Goal: Task Accomplishment & Management: Use online tool/utility

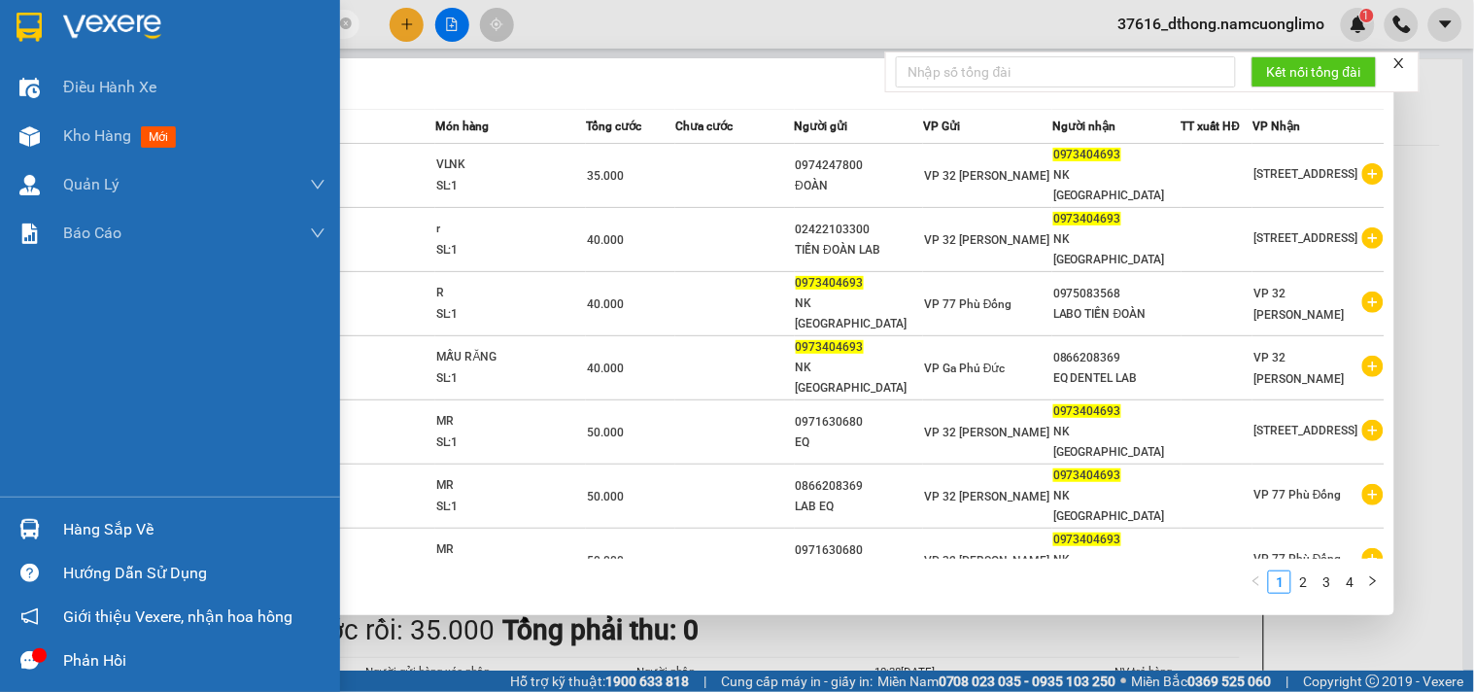
click at [113, 530] on div "Hàng sắp về" at bounding box center [194, 529] width 262 height 29
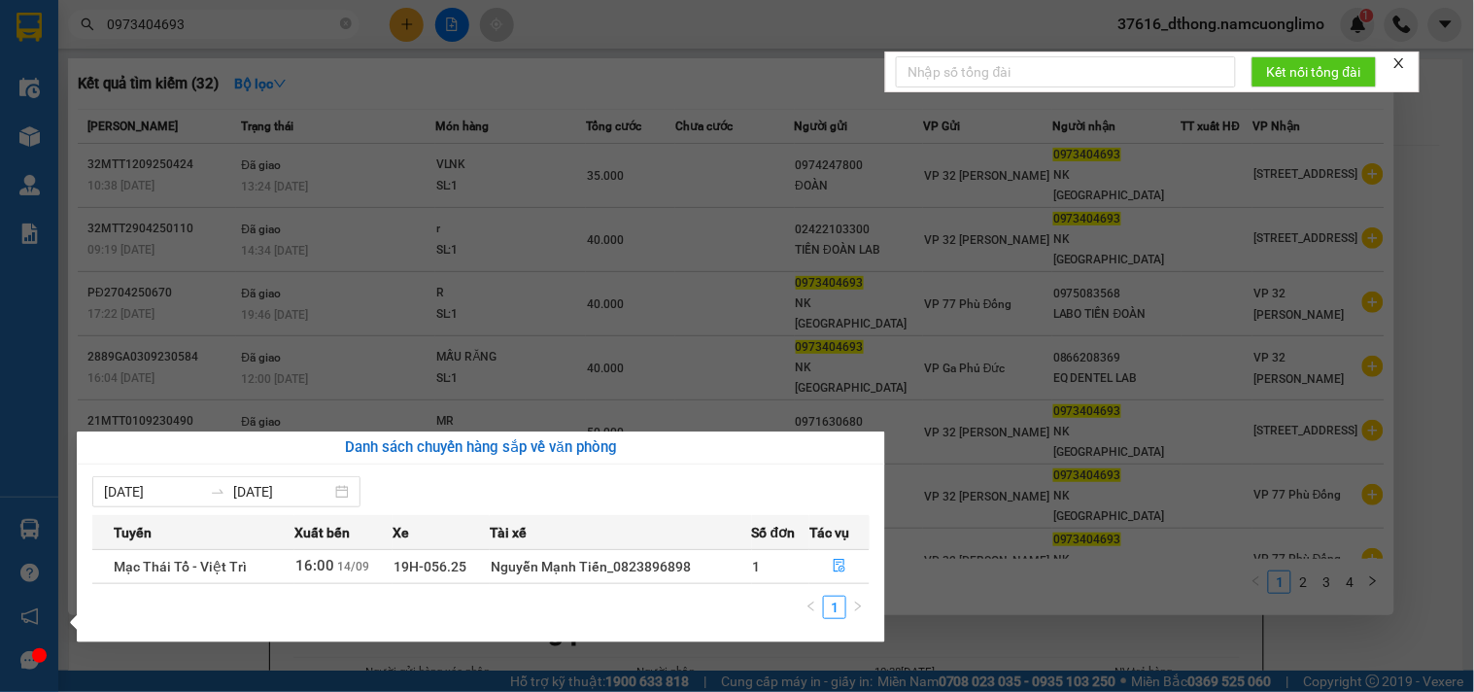
click at [755, 62] on section "Kết quả tìm kiếm ( 32 ) Bộ lọc Mã ĐH Trạng thái Món hàng Tổng cước Chưa cước Ng…" at bounding box center [737, 346] width 1474 height 692
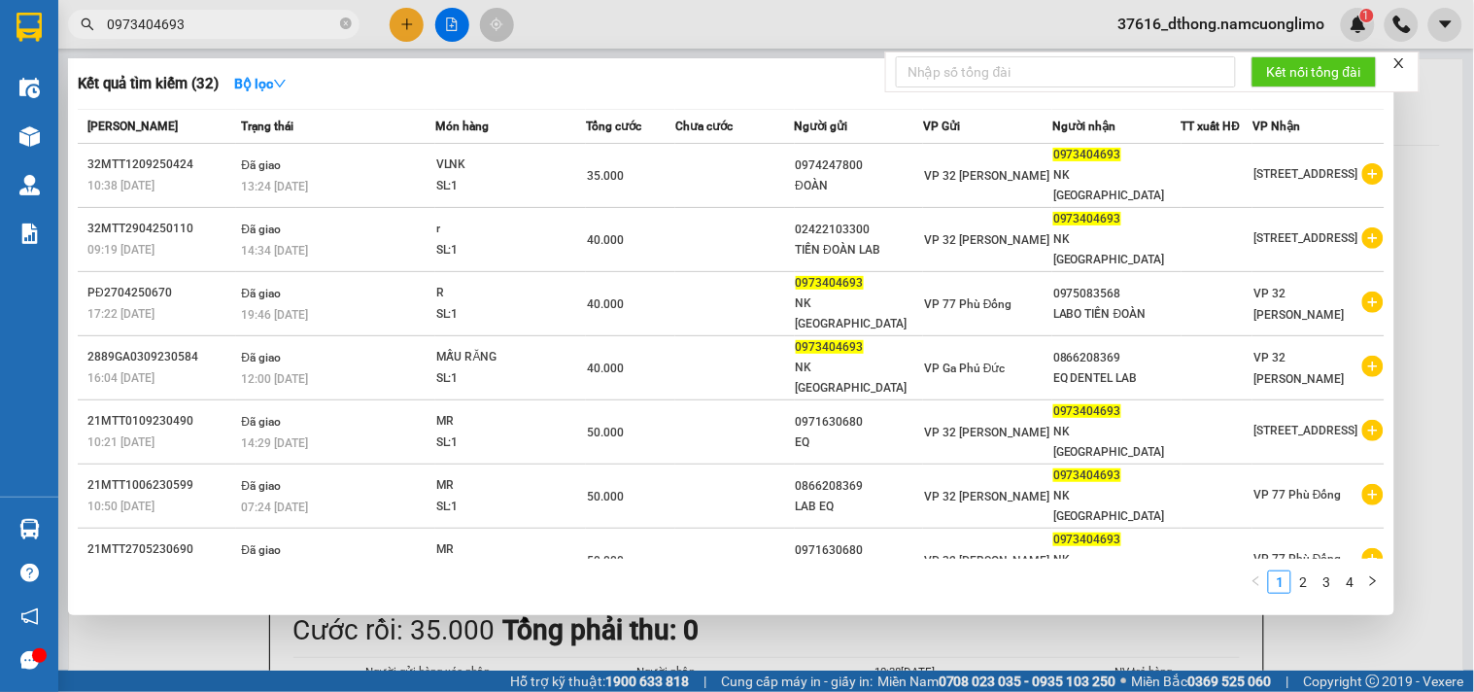
click at [409, 29] on div at bounding box center [737, 346] width 1474 height 692
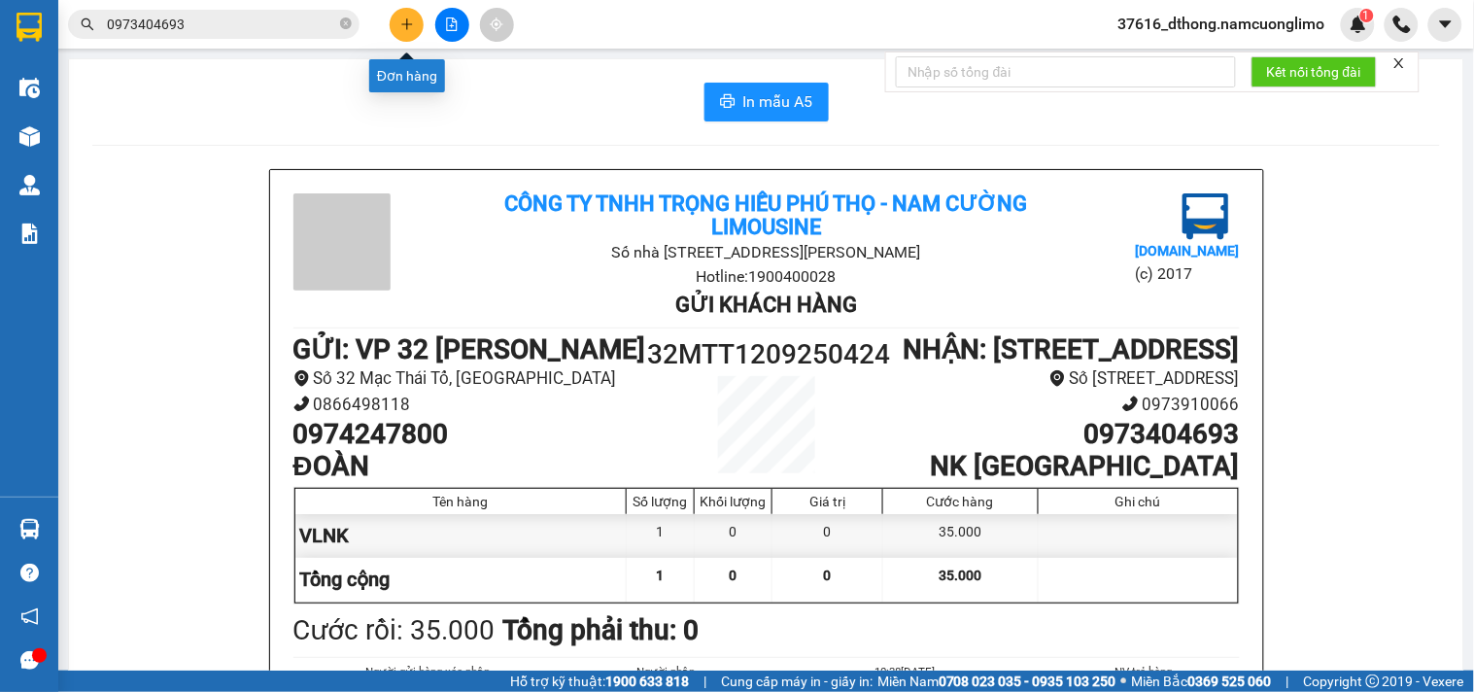
click at [406, 16] on button at bounding box center [407, 25] width 34 height 34
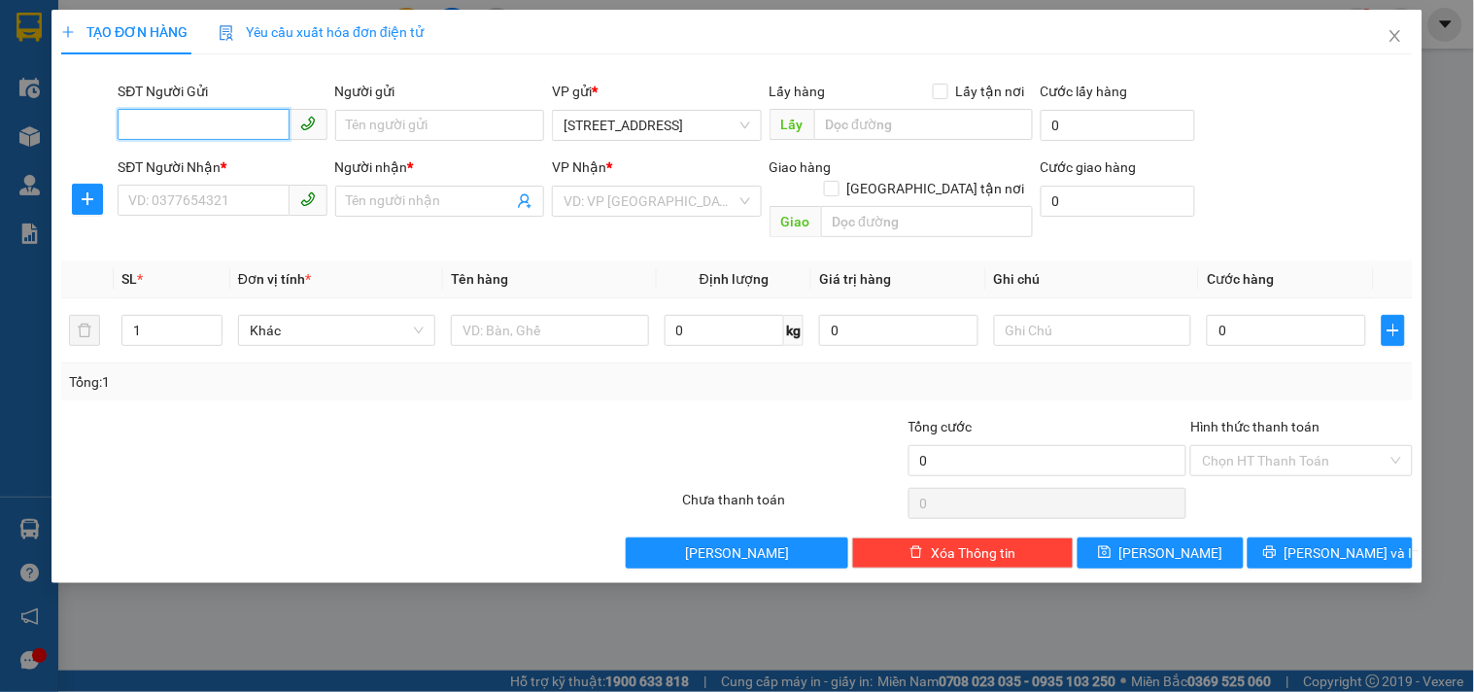
click at [263, 121] on input "SĐT Người Gửi" at bounding box center [203, 124] width 171 height 31
click at [256, 166] on div "0965285136 - C ĐÀO" at bounding box center [222, 163] width 187 height 21
type input "0965285136"
type input "C ĐÀO"
type input "0965285136"
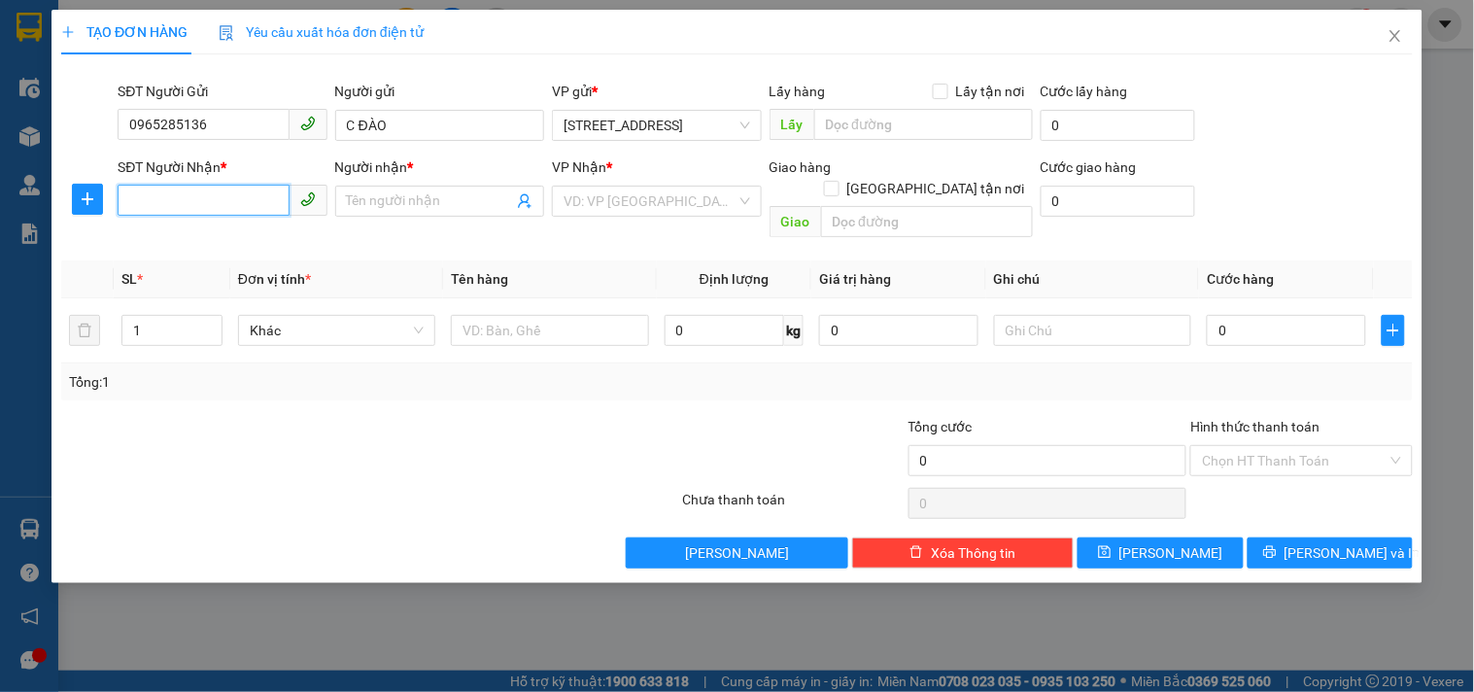
click at [237, 200] on input "SĐT Người Nhận *" at bounding box center [203, 200] width 171 height 31
click at [241, 273] on div "0944430723 - BÍCH" at bounding box center [222, 270] width 187 height 21
type input "0944430723"
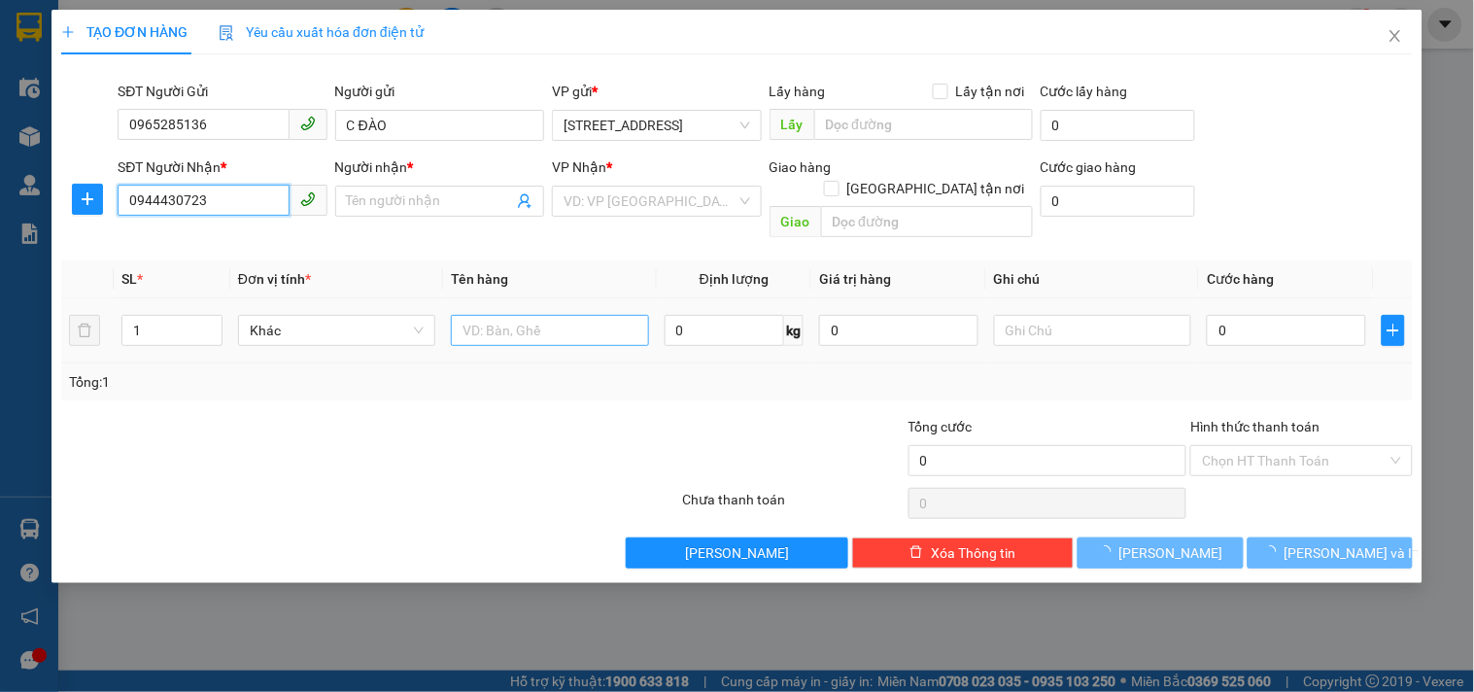
type input "BÍCH"
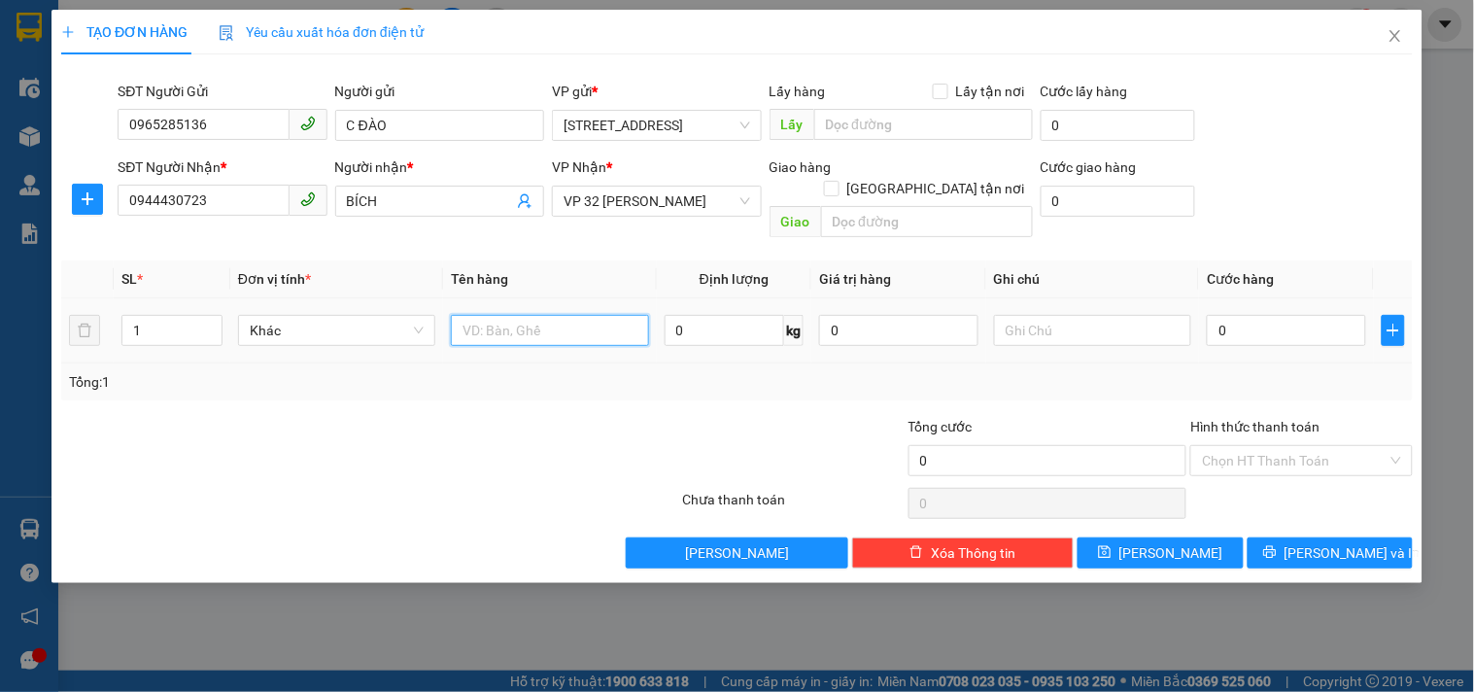
click at [516, 315] on input "text" at bounding box center [549, 330] width 197 height 31
type input "h"
type input "HỒ SƠ+ BIỂN SỐ"
click at [1239, 315] on input "0" at bounding box center [1286, 330] width 159 height 31
type input "4"
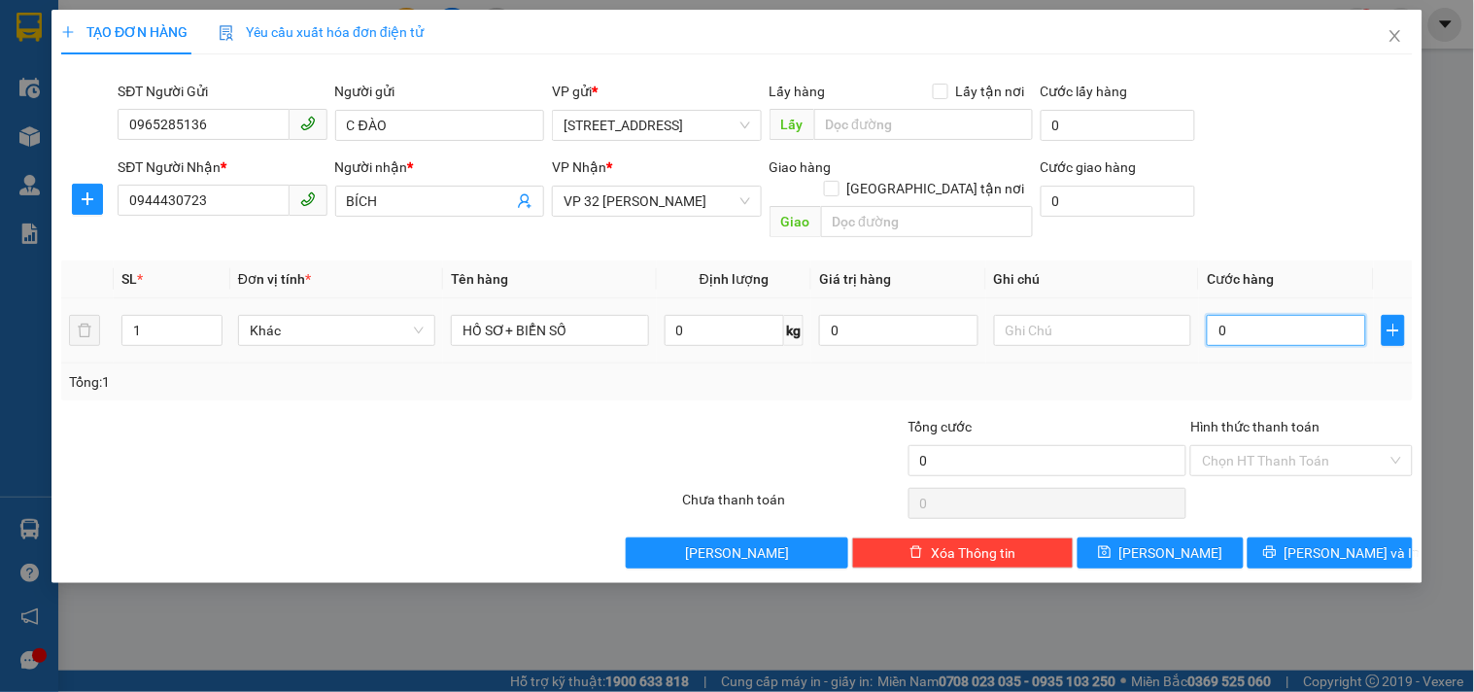
type input "4"
type input "40"
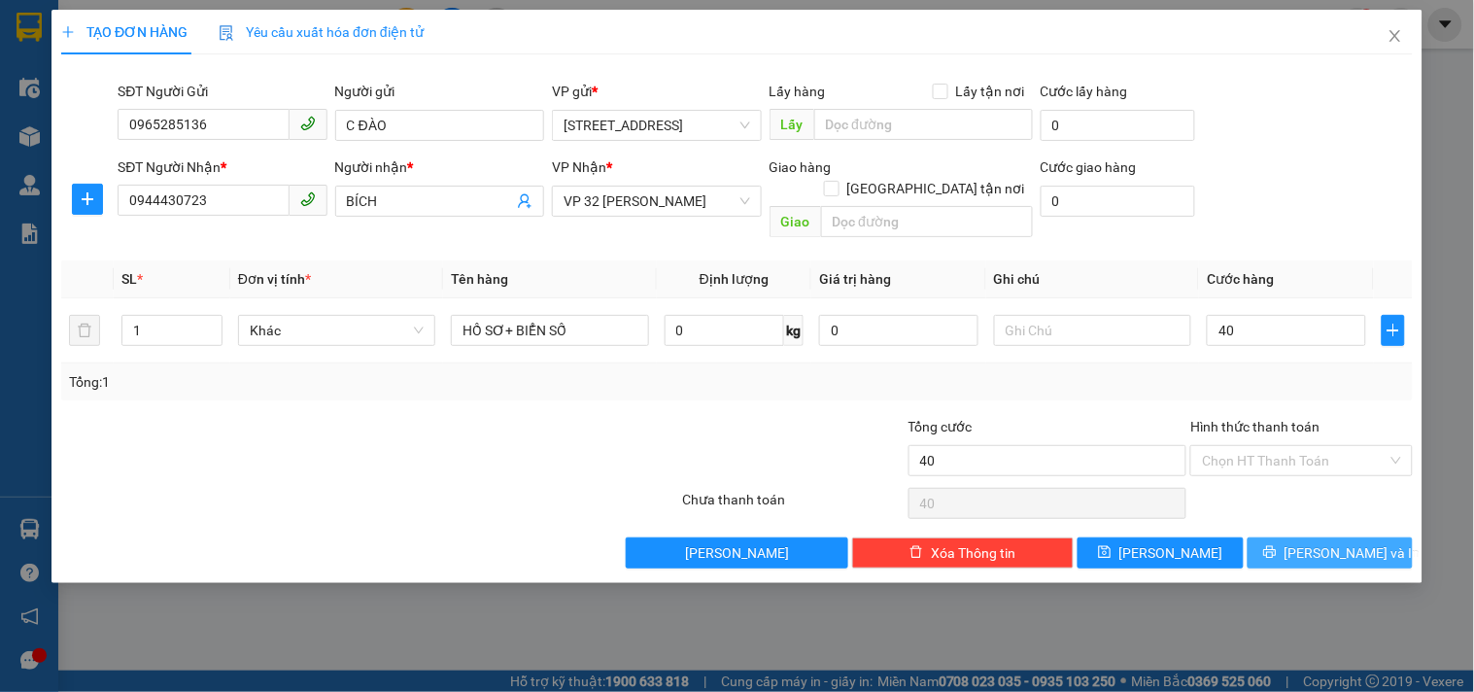
type input "40.000"
click at [1348, 542] on span "[PERSON_NAME] và In" at bounding box center [1352, 552] width 136 height 21
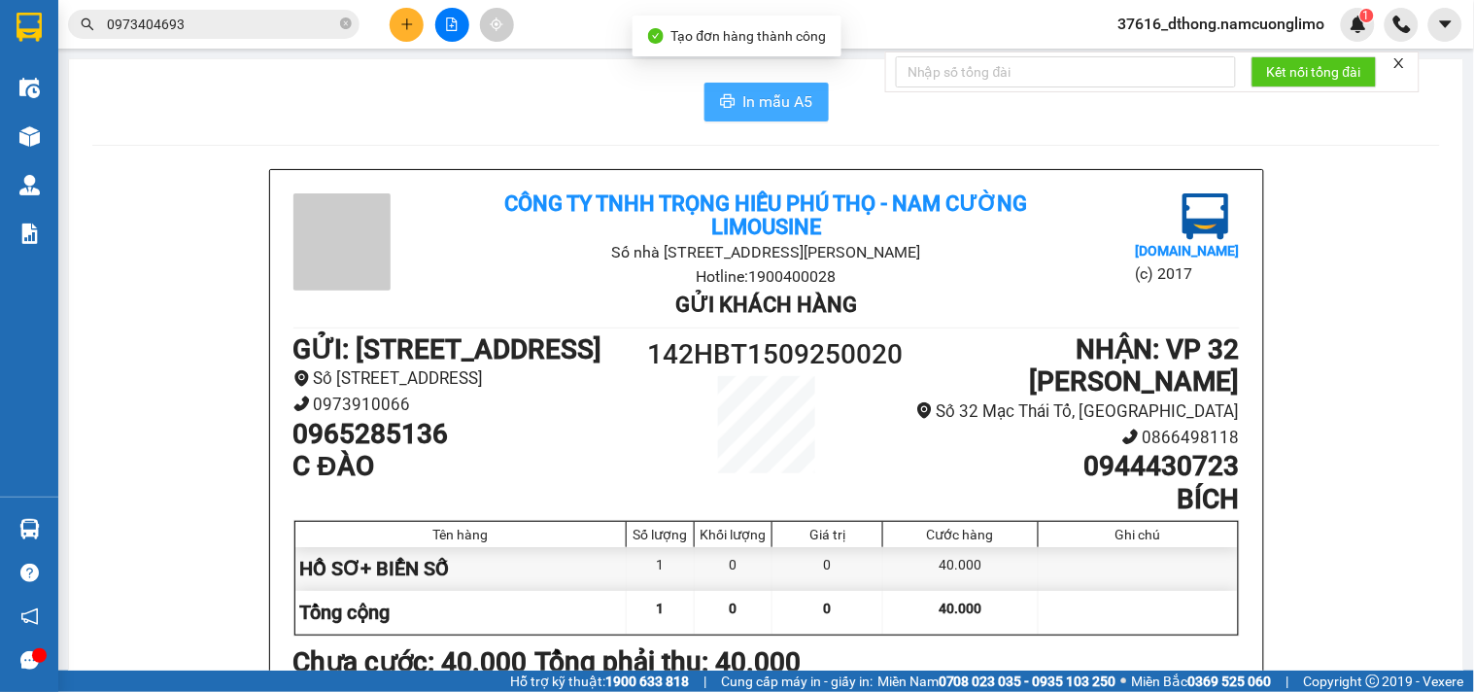
click at [767, 102] on span "In mẫu A5" at bounding box center [778, 101] width 70 height 24
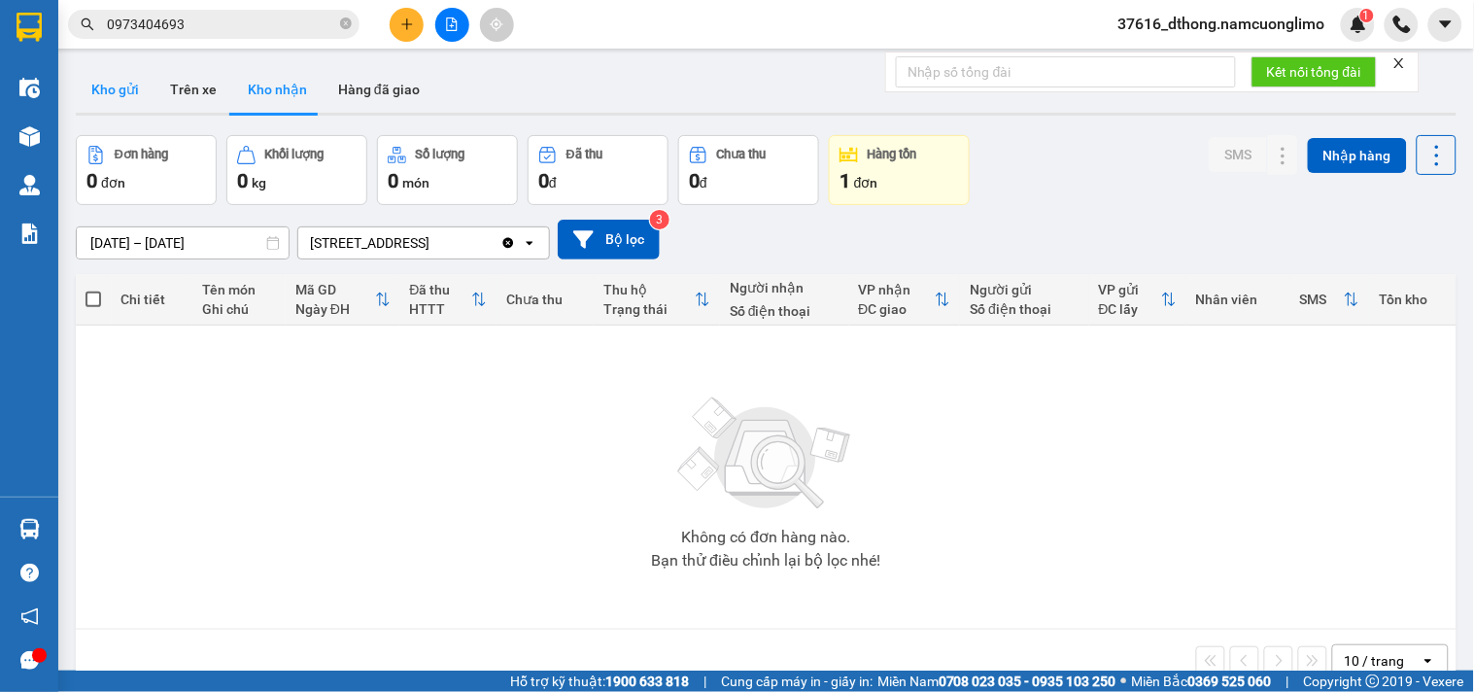
click at [127, 87] on button "Kho gửi" at bounding box center [115, 89] width 79 height 47
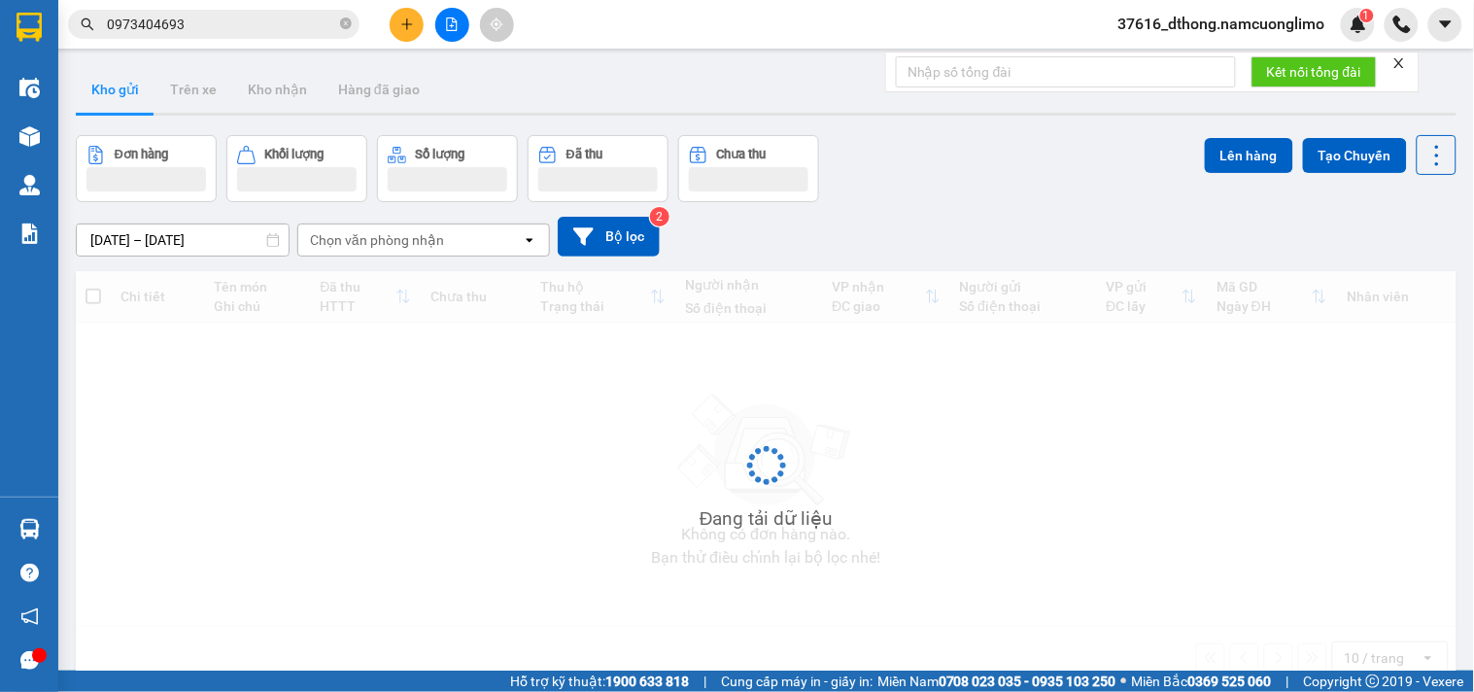
click at [127, 87] on button "Kho gửi" at bounding box center [115, 89] width 79 height 47
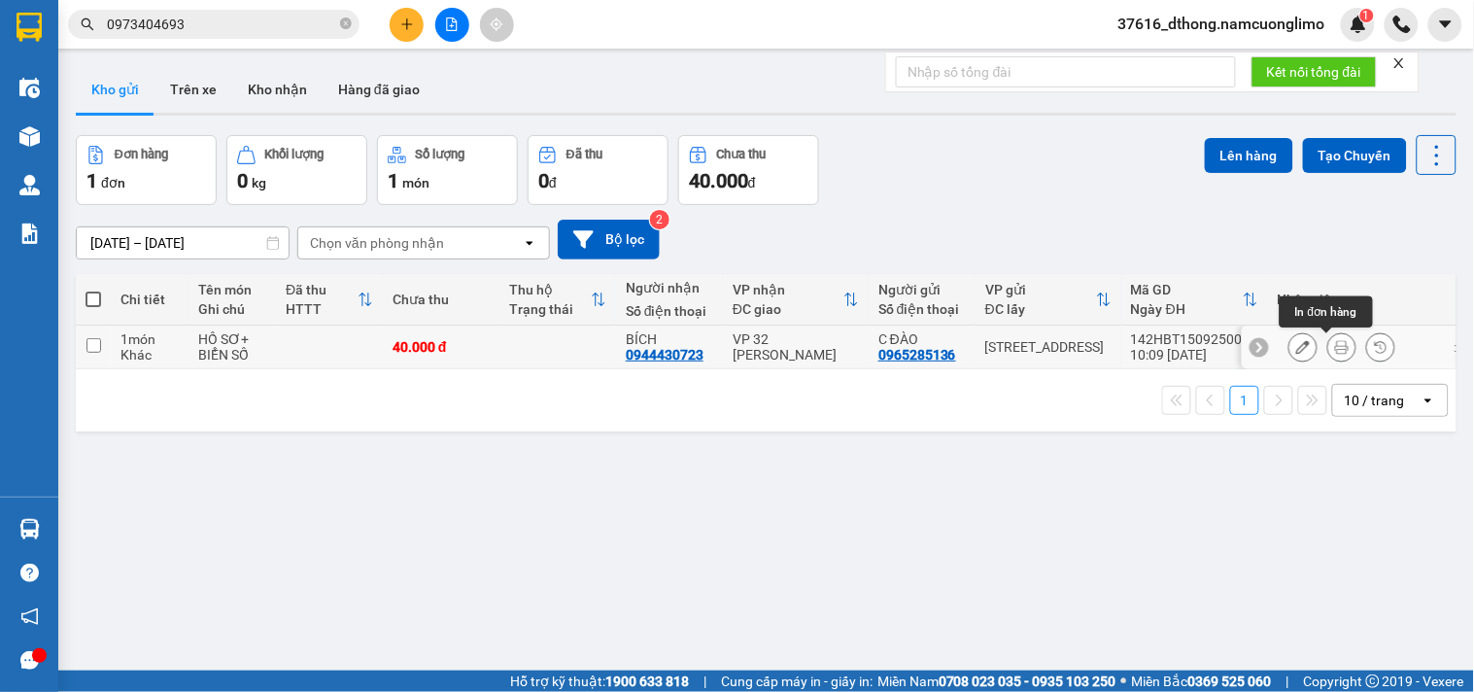
click at [1335, 345] on icon at bounding box center [1342, 347] width 14 height 14
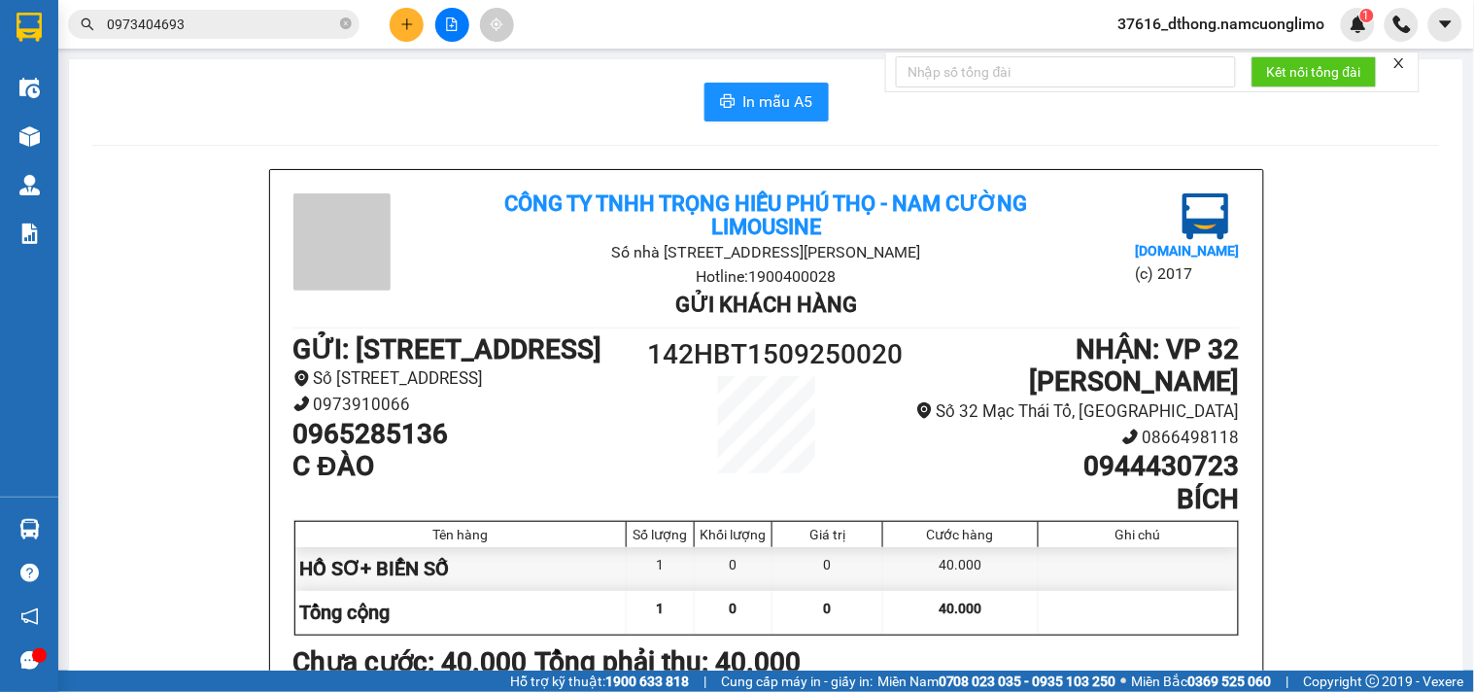
click at [468, 80] on div "In mẫu A5 Công ty TNHH Trọng Hiếu [GEOGRAPHIC_DATA] - [GEOGRAPHIC_DATA] Số nhà …" at bounding box center [766, 547] width 1394 height 977
click at [470, 80] on div "In mẫu A5 Công ty TNHH Trọng Hiếu [GEOGRAPHIC_DATA] - [GEOGRAPHIC_DATA] Số nhà …" at bounding box center [766, 547] width 1394 height 977
click at [343, 23] on icon "close-circle" at bounding box center [346, 23] width 12 height 12
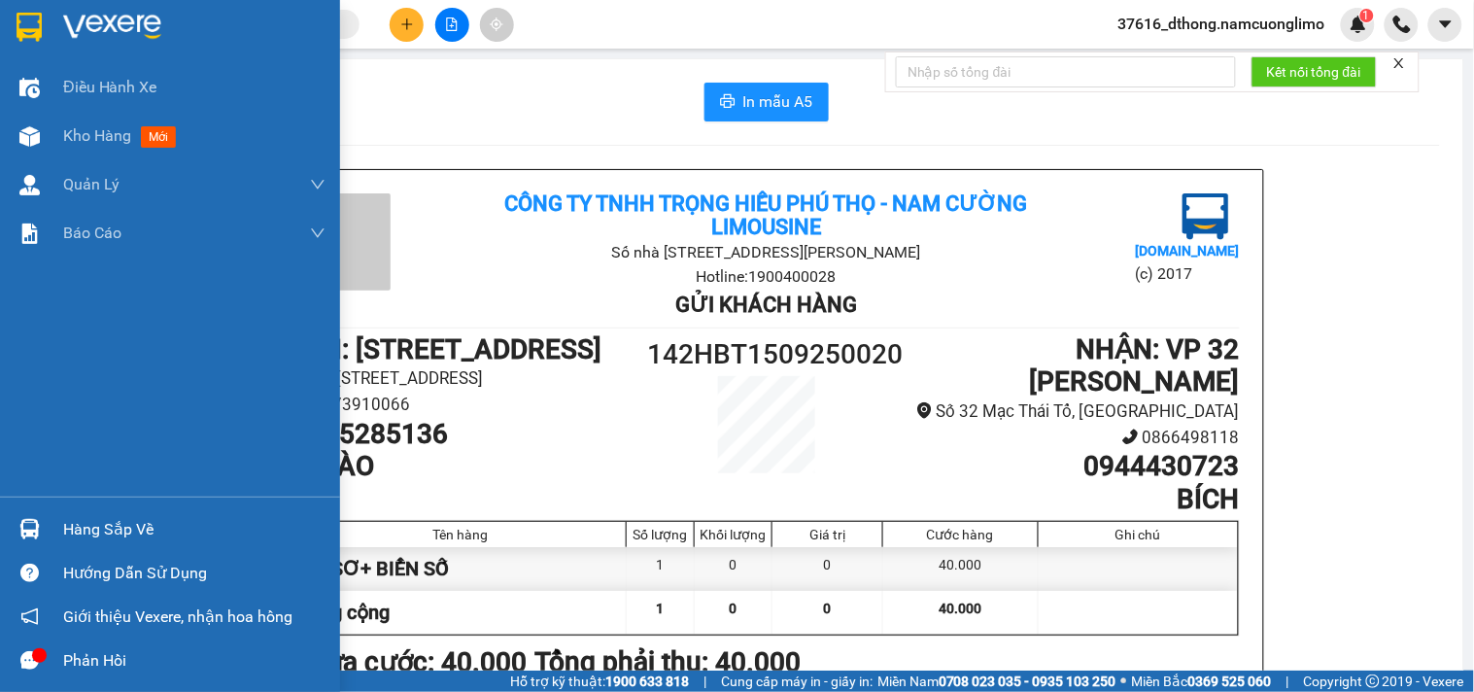
click at [133, 528] on div "Hàng sắp về" at bounding box center [194, 529] width 262 height 29
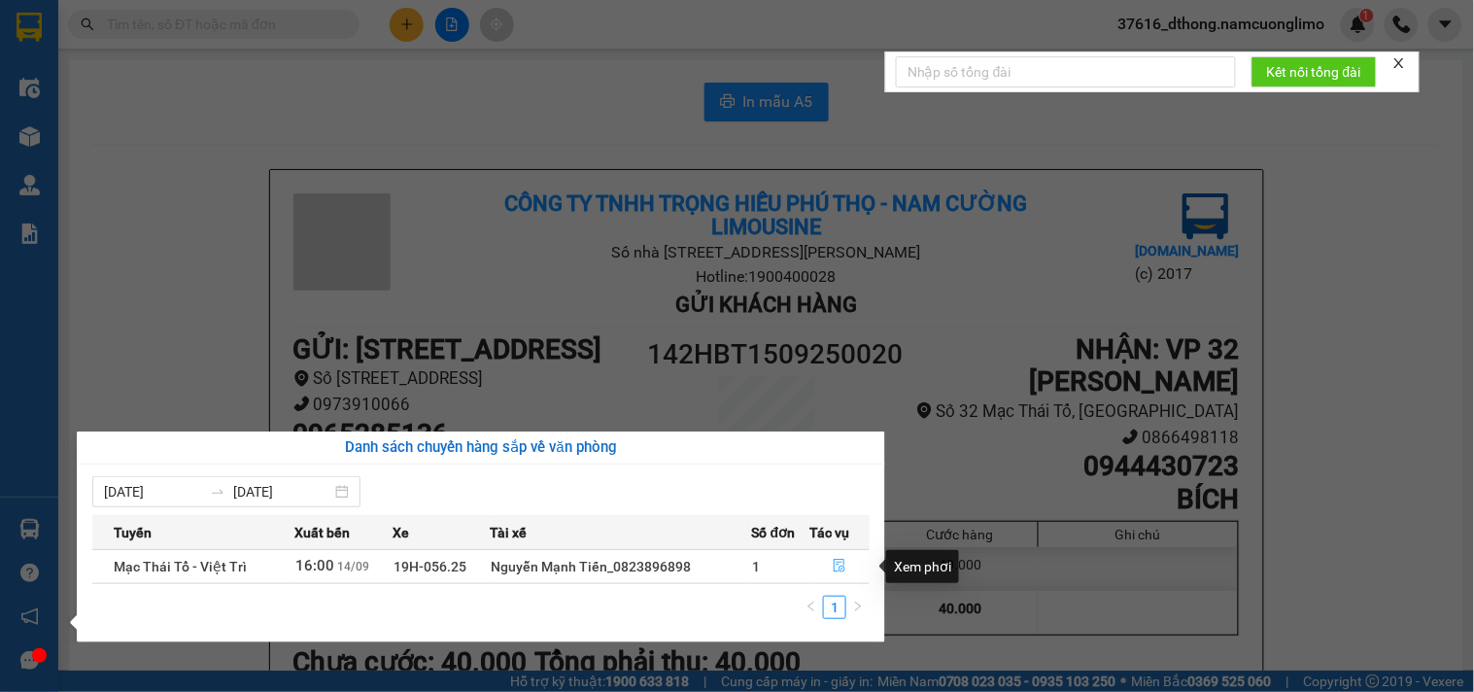
click at [838, 565] on icon "file-done" at bounding box center [840, 566] width 14 height 14
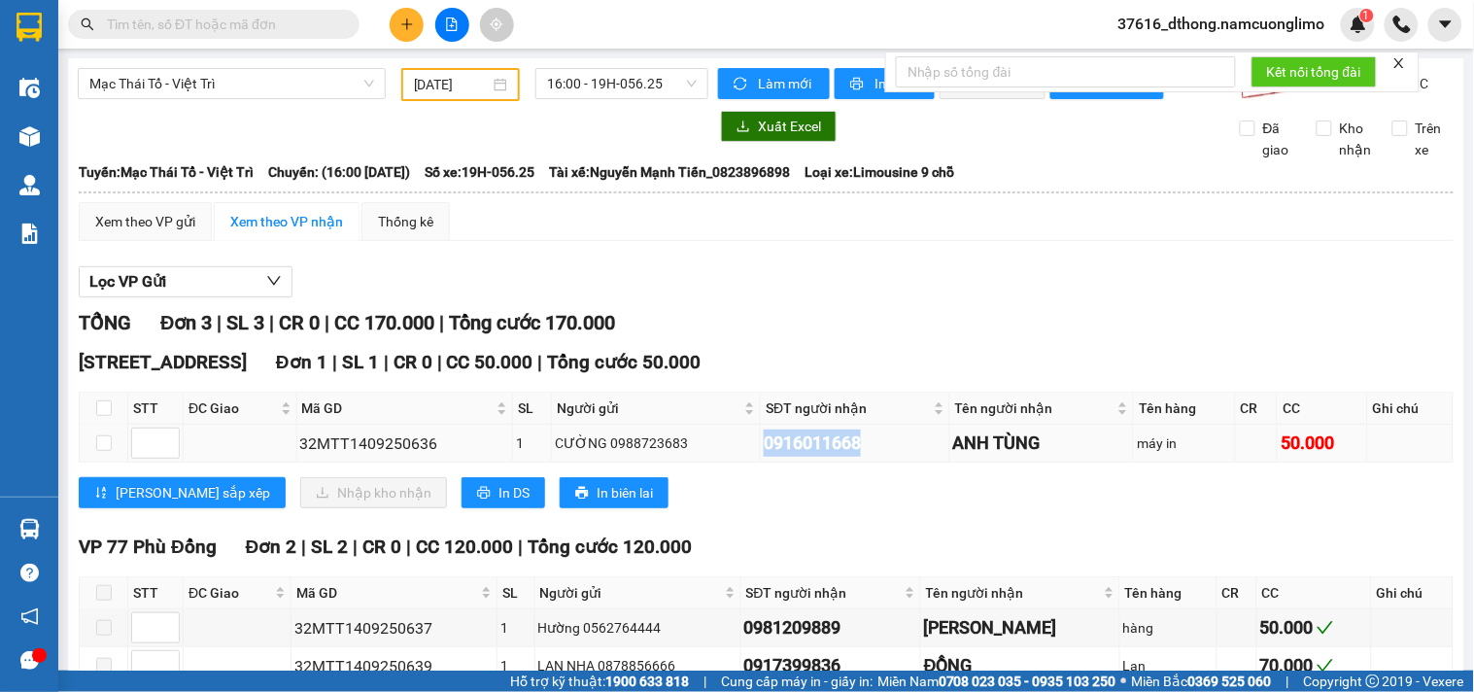
drag, startPoint x: 742, startPoint y: 457, endPoint x: 848, endPoint y: 477, distance: 107.8
click at [848, 462] on td "0916011668" at bounding box center [855, 444] width 188 height 38
copy div "0916011668"
drag, startPoint x: 324, startPoint y: 8, endPoint x: 245, endPoint y: 16, distance: 80.0
paste input "0916011668"
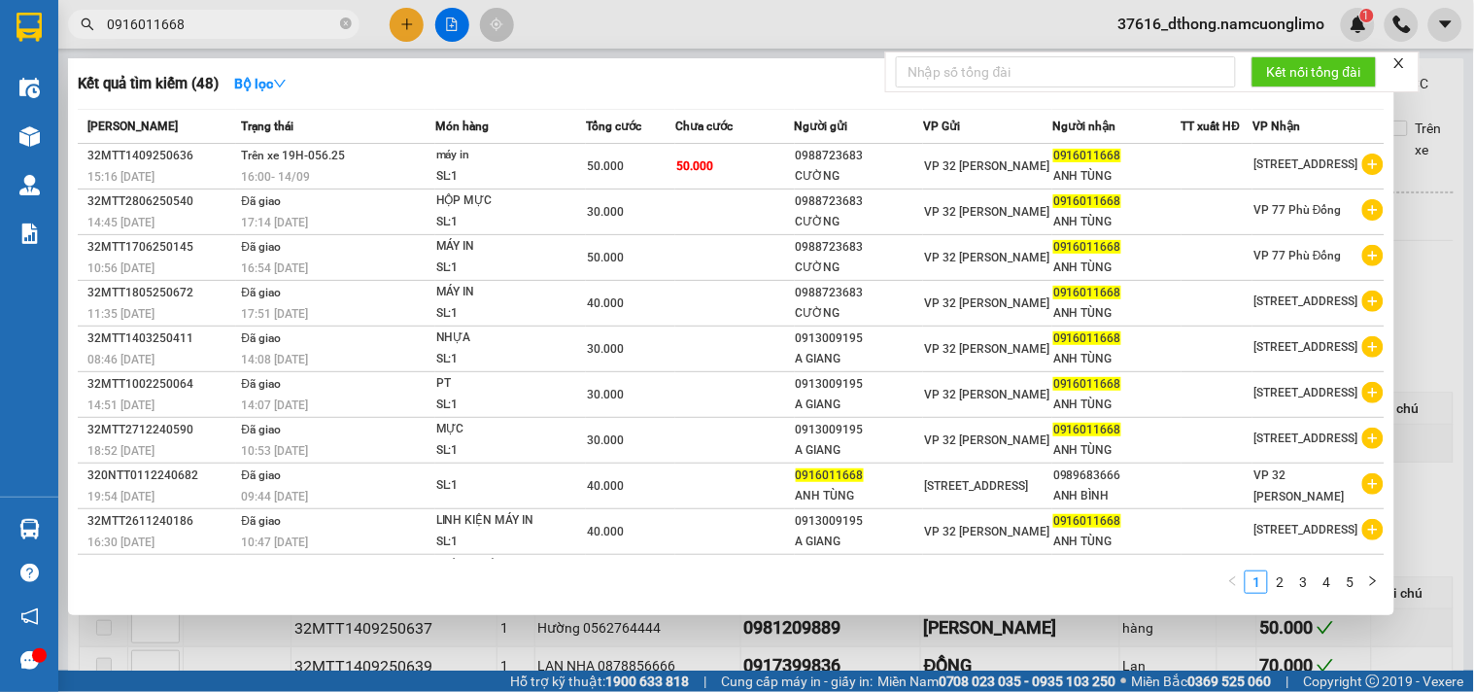
type input "0916011668"
click at [278, 25] on input "0916011668" at bounding box center [221, 24] width 229 height 21
click at [259, 14] on input "0916011668" at bounding box center [221, 24] width 229 height 21
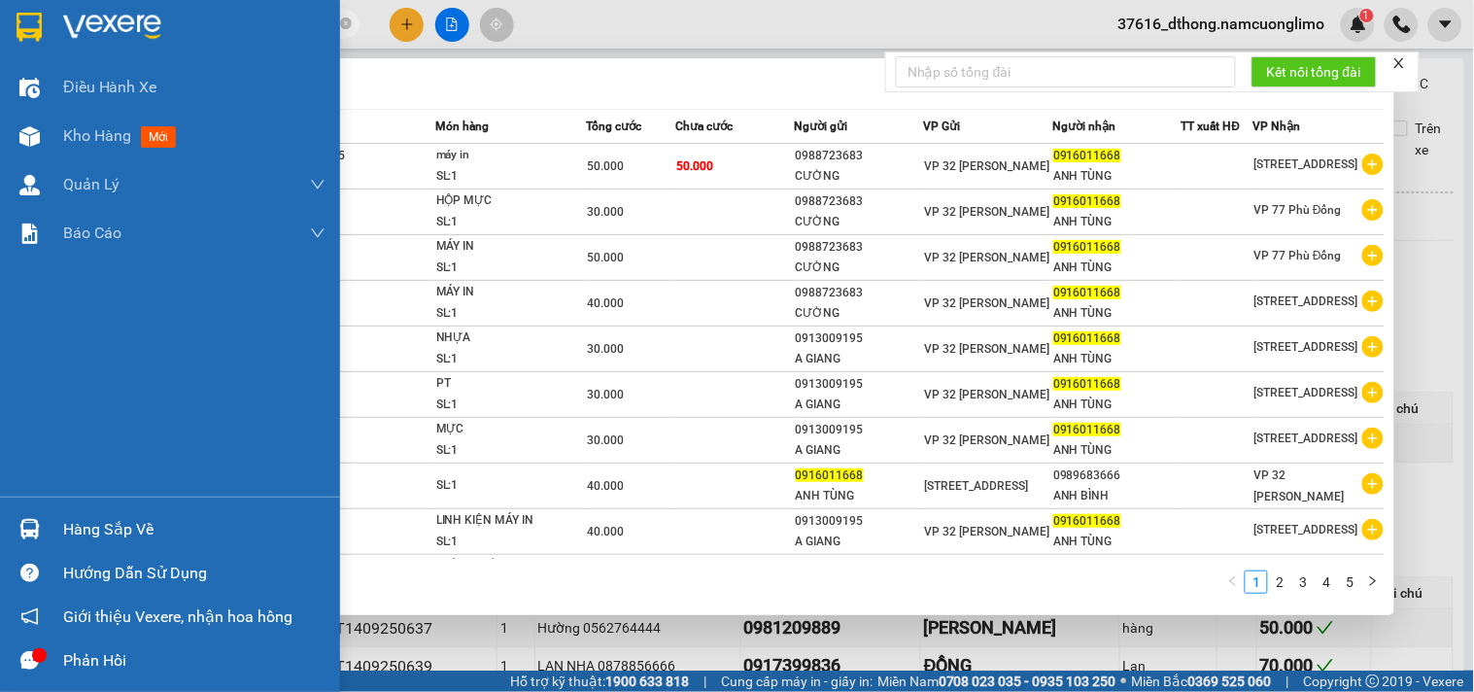
click at [109, 528] on div "Hàng sắp về" at bounding box center [194, 529] width 262 height 29
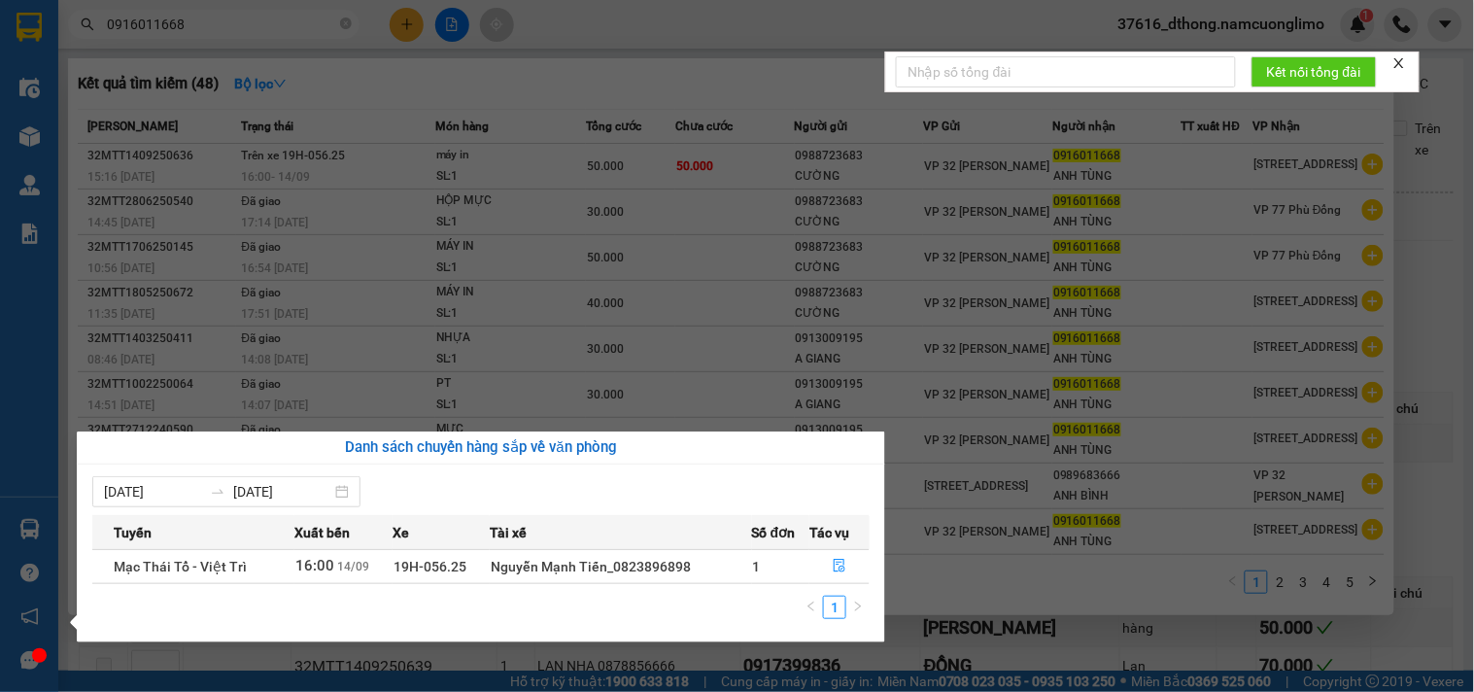
click at [1453, 283] on section "Kết quả tìm kiếm ( 48 ) Bộ lọc Mã ĐH Trạng thái Món hàng Tổng cước Chưa cước Ng…" at bounding box center [737, 346] width 1474 height 692
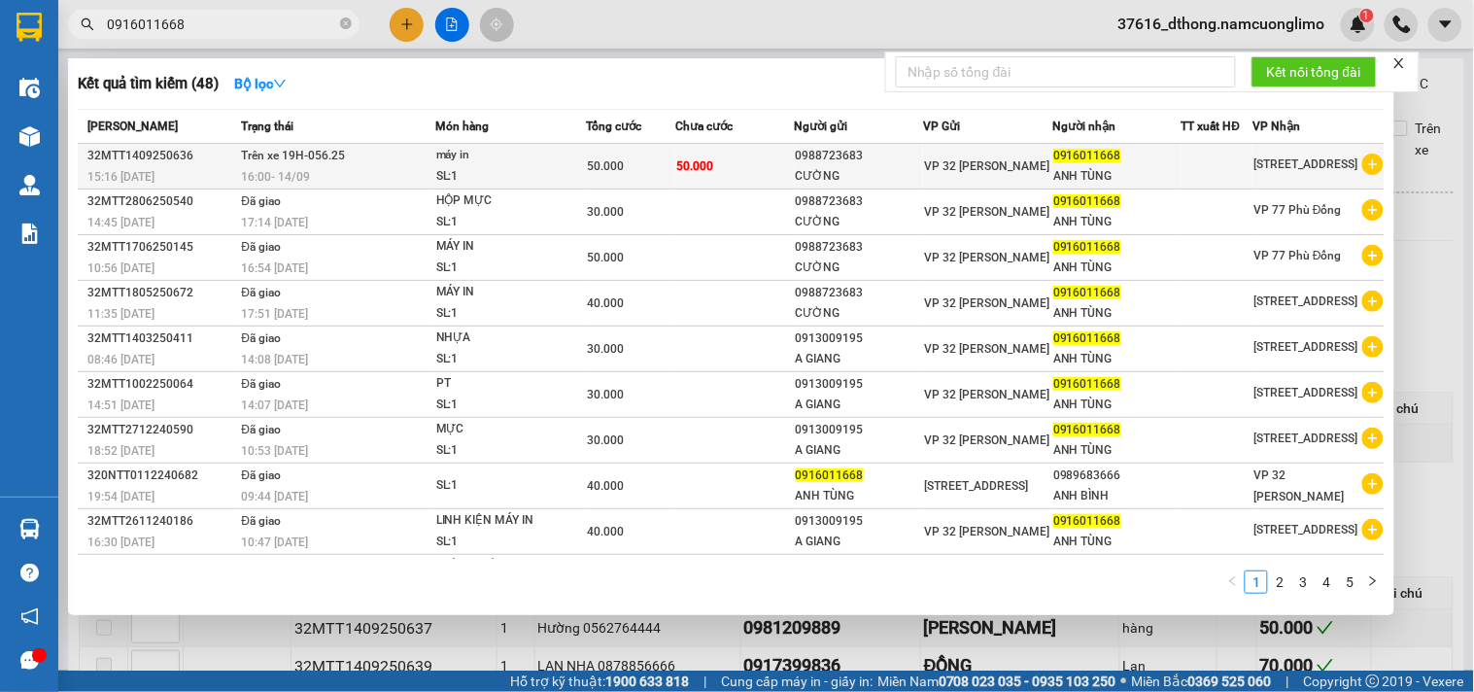
click at [1114, 161] on div "0916011668" at bounding box center [1116, 156] width 127 height 20
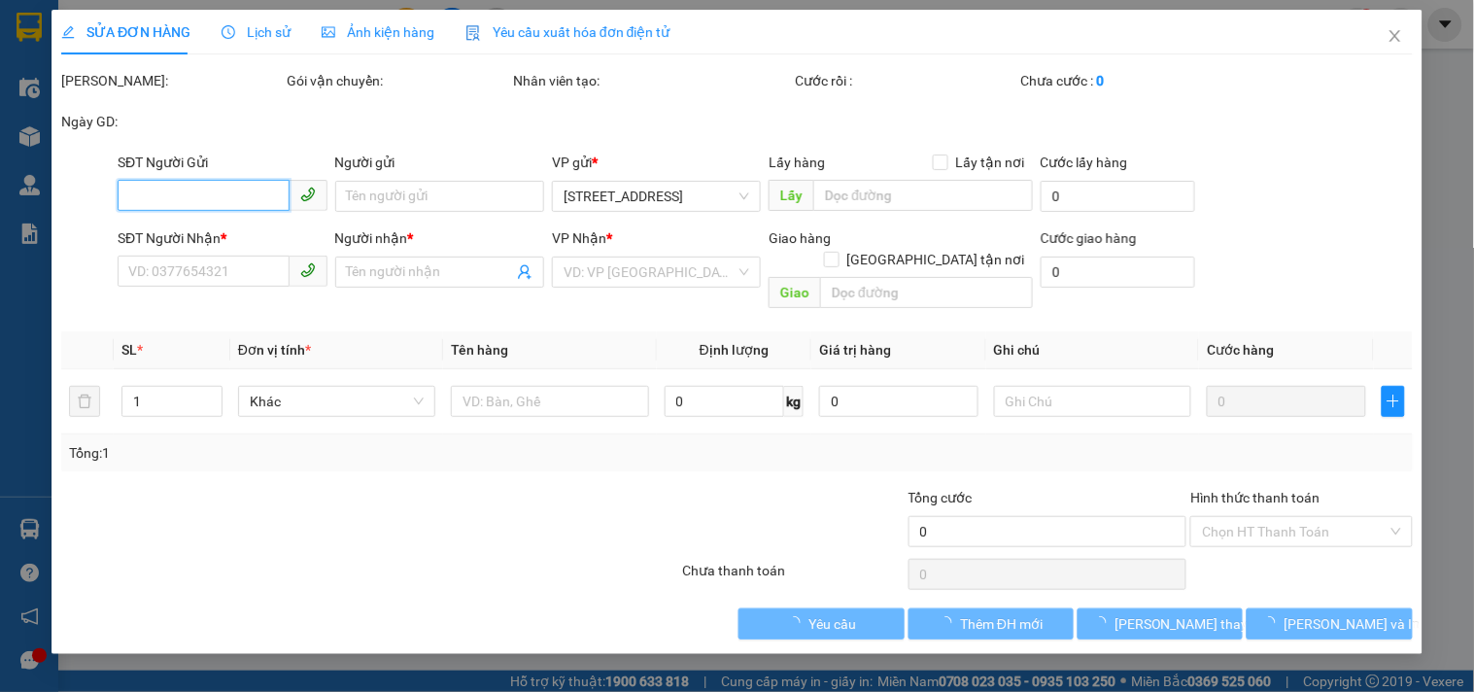
type input "0988723683"
type input "CƯỜNG"
type input "0916011668"
type input "ANH TÙNG"
type input "50.000"
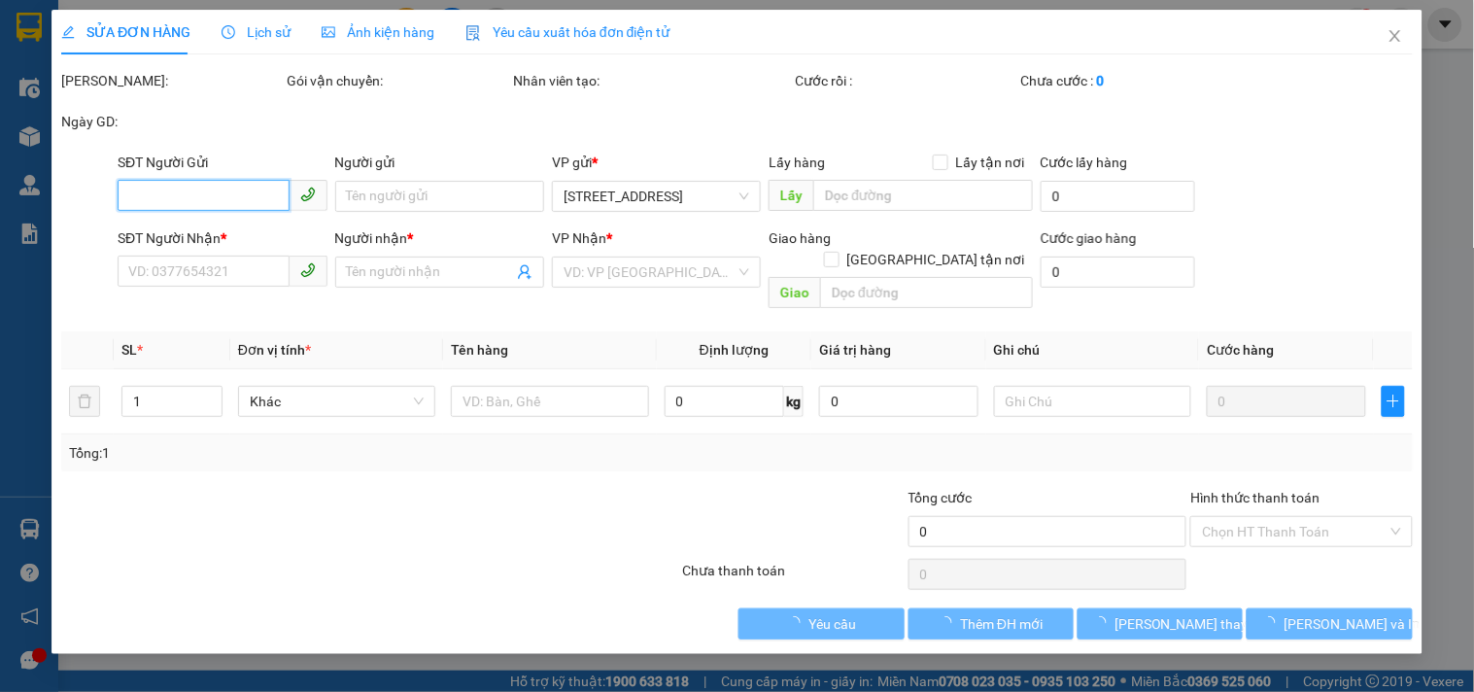
type input "50.000"
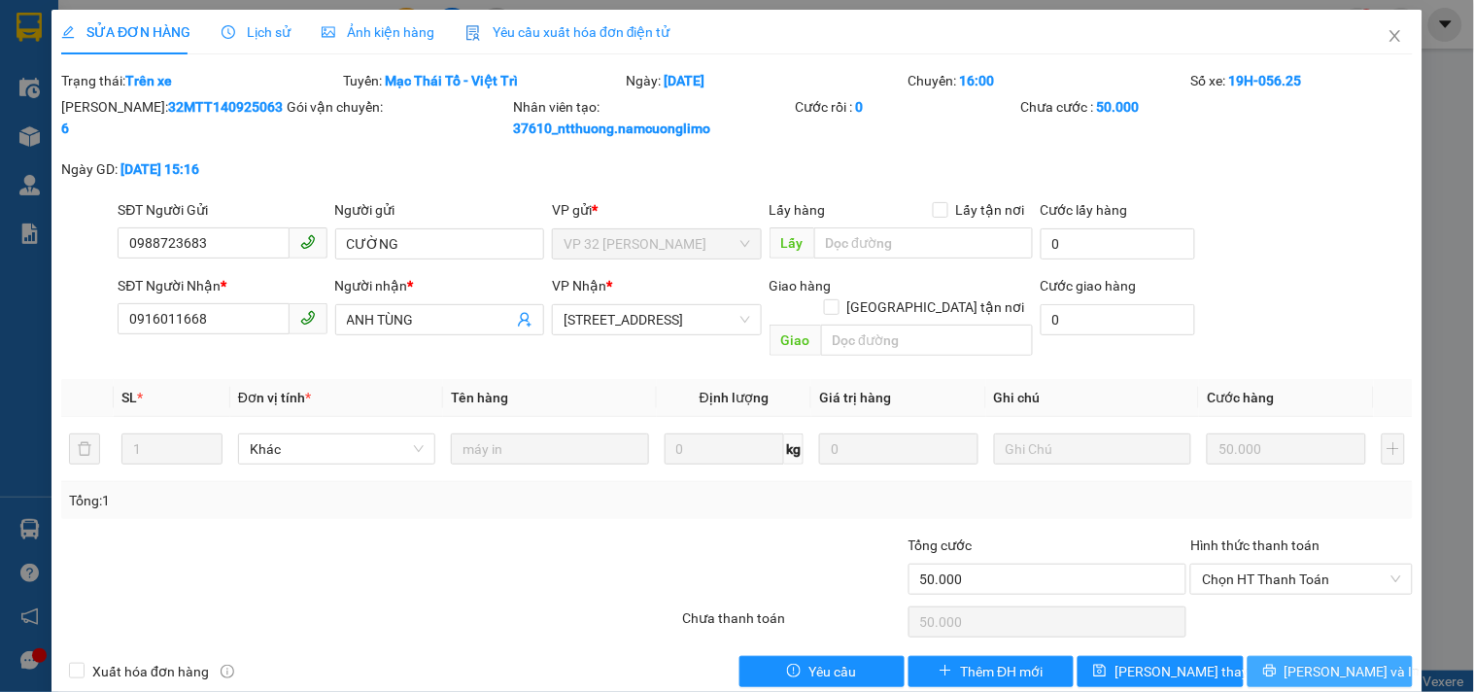
click at [1328, 661] on span "[PERSON_NAME] và In" at bounding box center [1352, 671] width 136 height 21
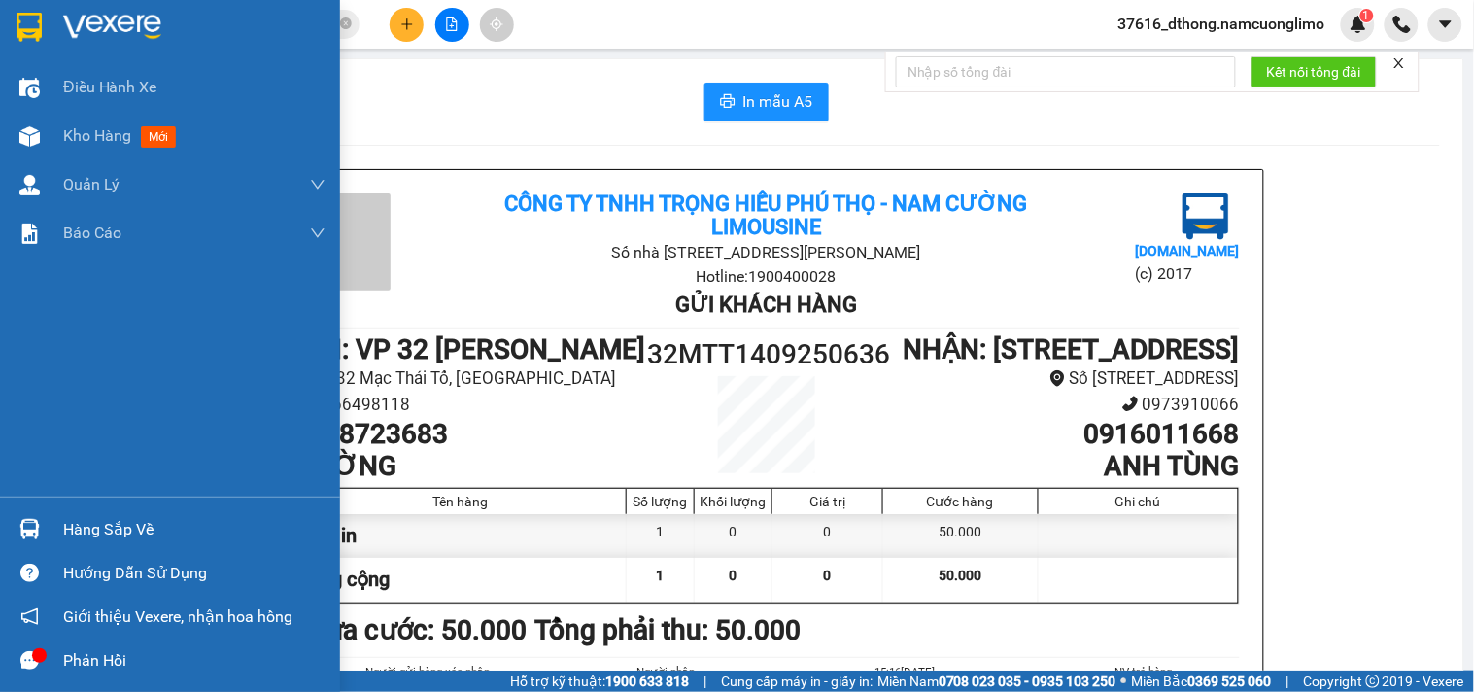
click at [17, 25] on img at bounding box center [29, 27] width 25 height 29
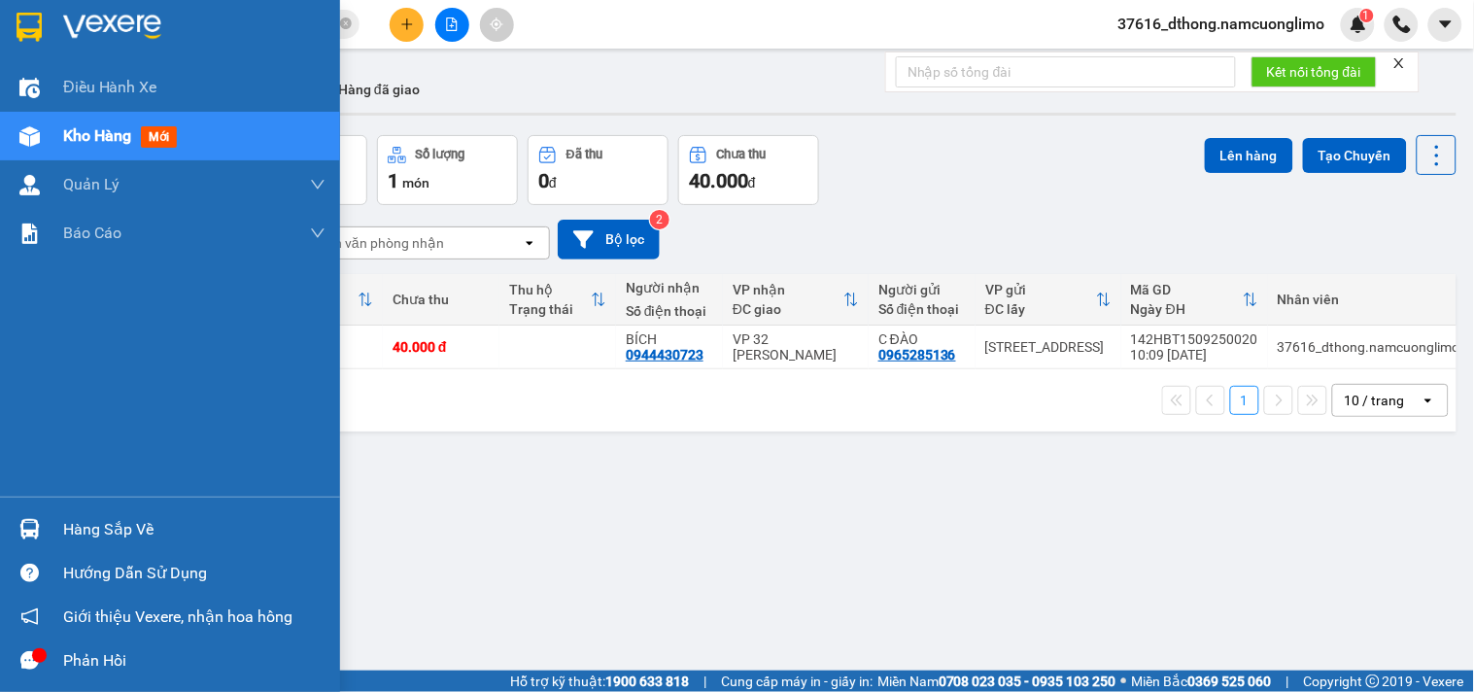
click at [110, 525] on div "Hàng sắp về" at bounding box center [194, 529] width 262 height 29
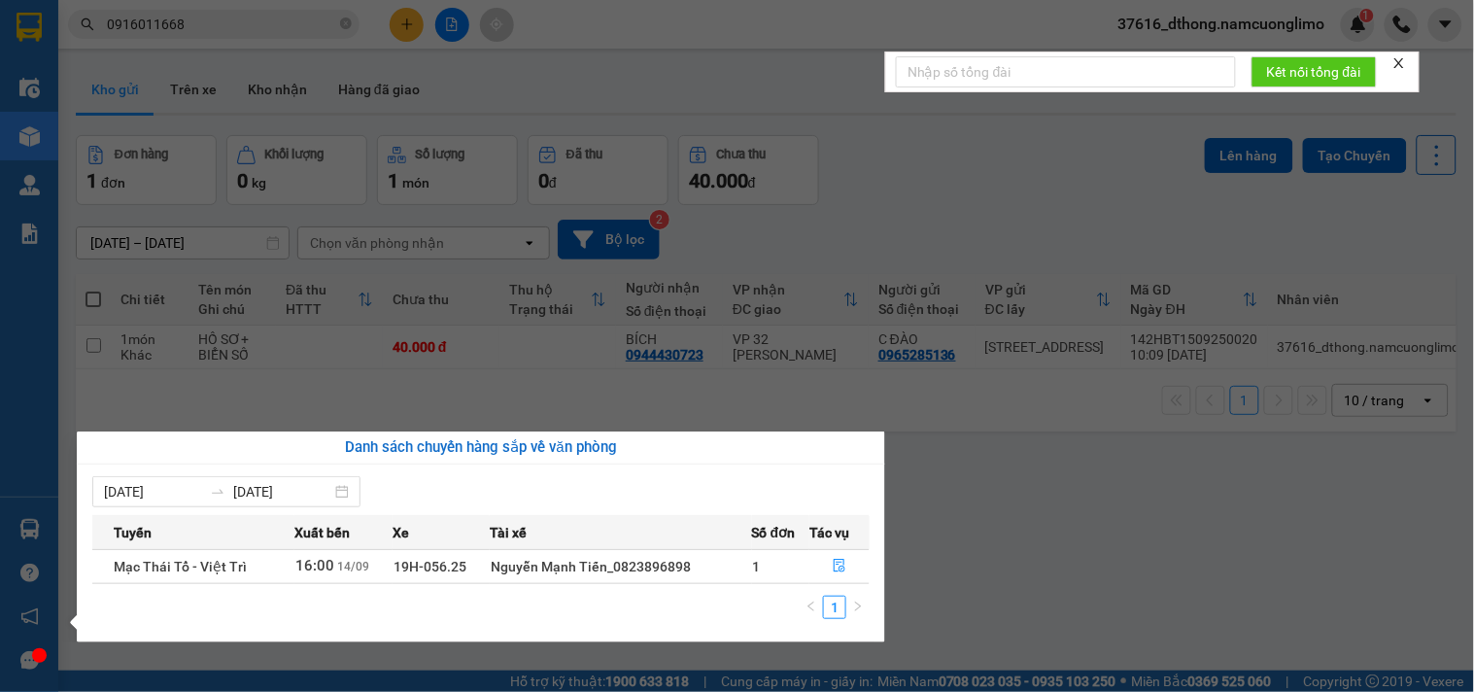
click at [956, 153] on section "Kết quả tìm kiếm ( 48 ) Bộ lọc Mã ĐH Trạng thái Món hàng Tổng cước Chưa cước Ng…" at bounding box center [737, 346] width 1474 height 692
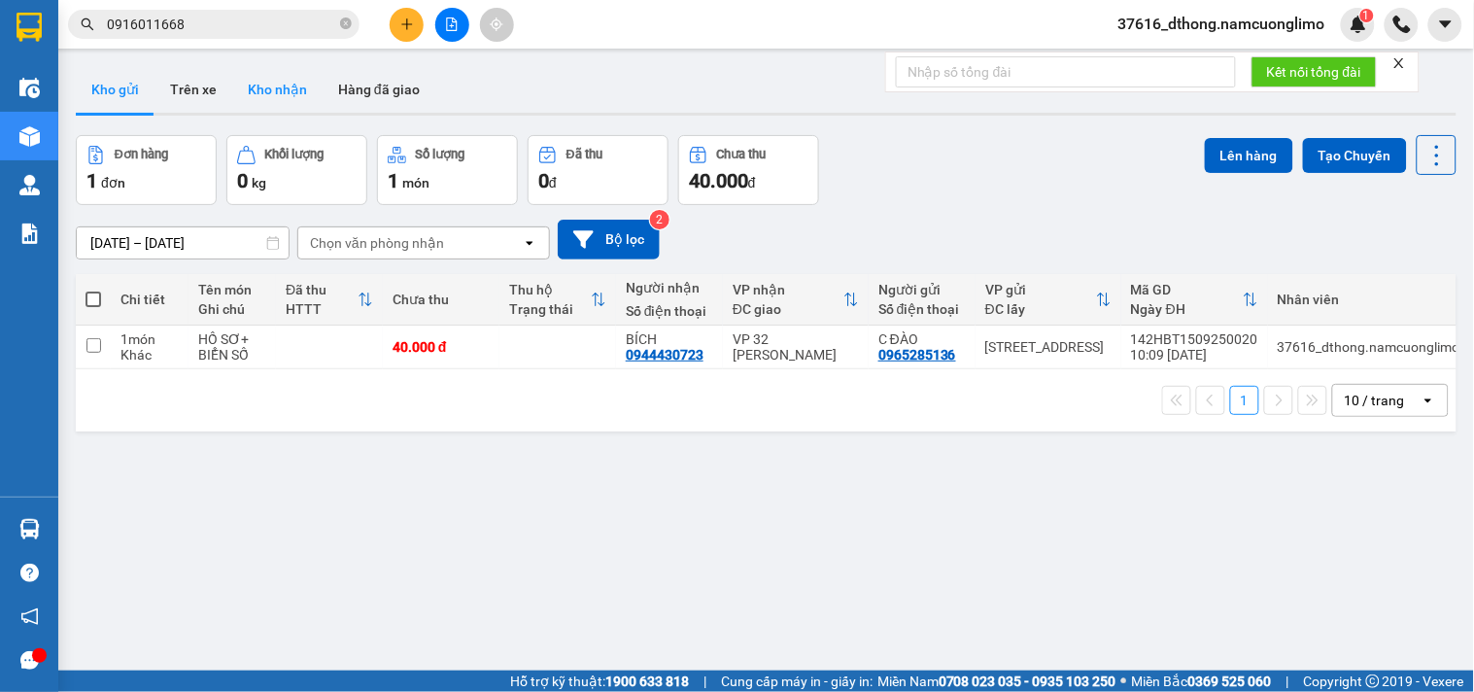
click at [264, 85] on button "Kho nhận" at bounding box center [277, 89] width 90 height 47
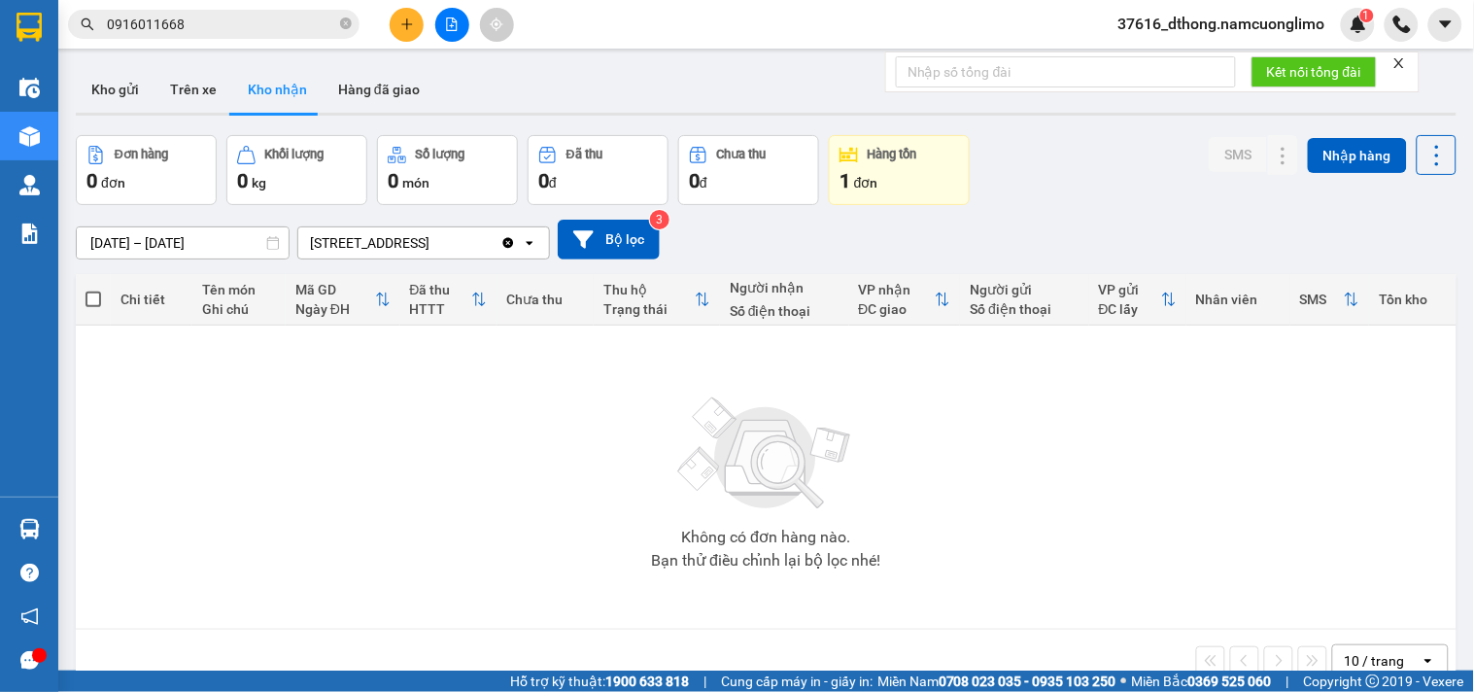
click at [263, 85] on button "Kho nhận" at bounding box center [277, 89] width 90 height 47
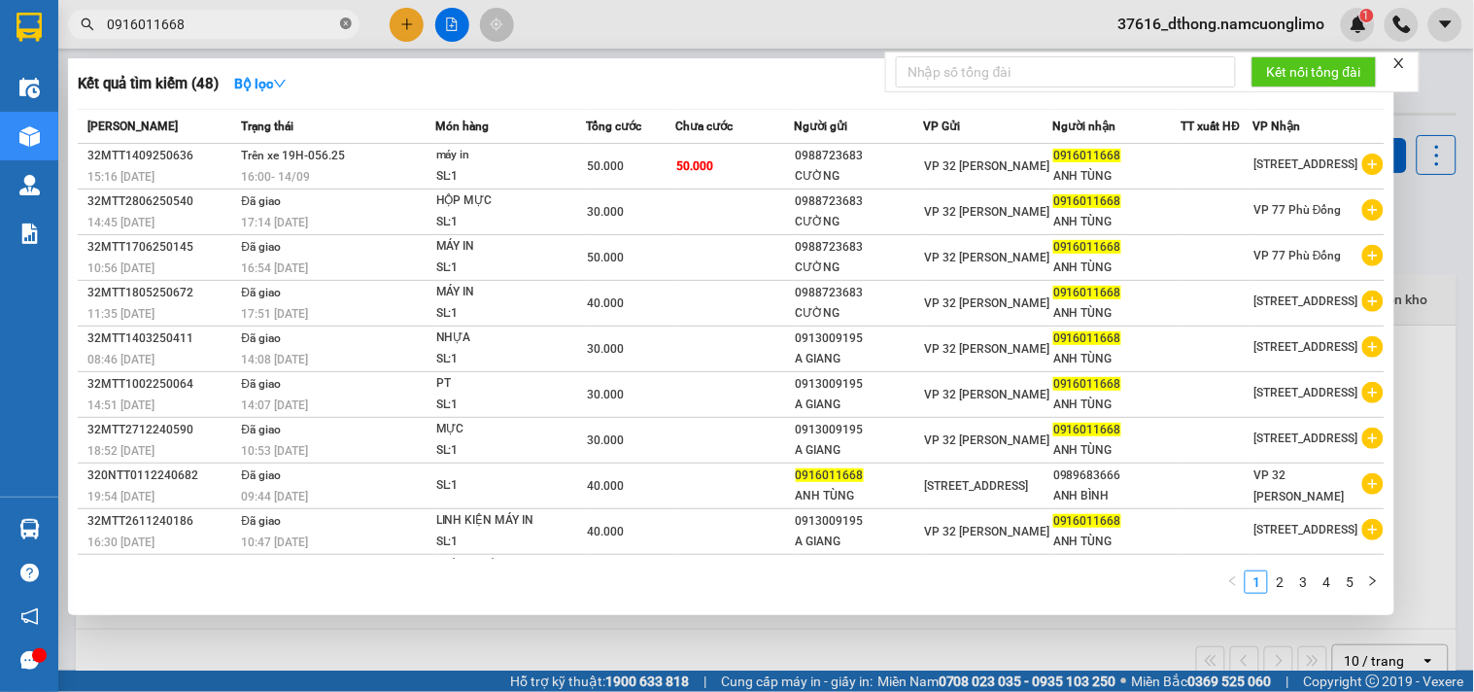
click at [346, 24] on icon "close-circle" at bounding box center [346, 23] width 12 height 12
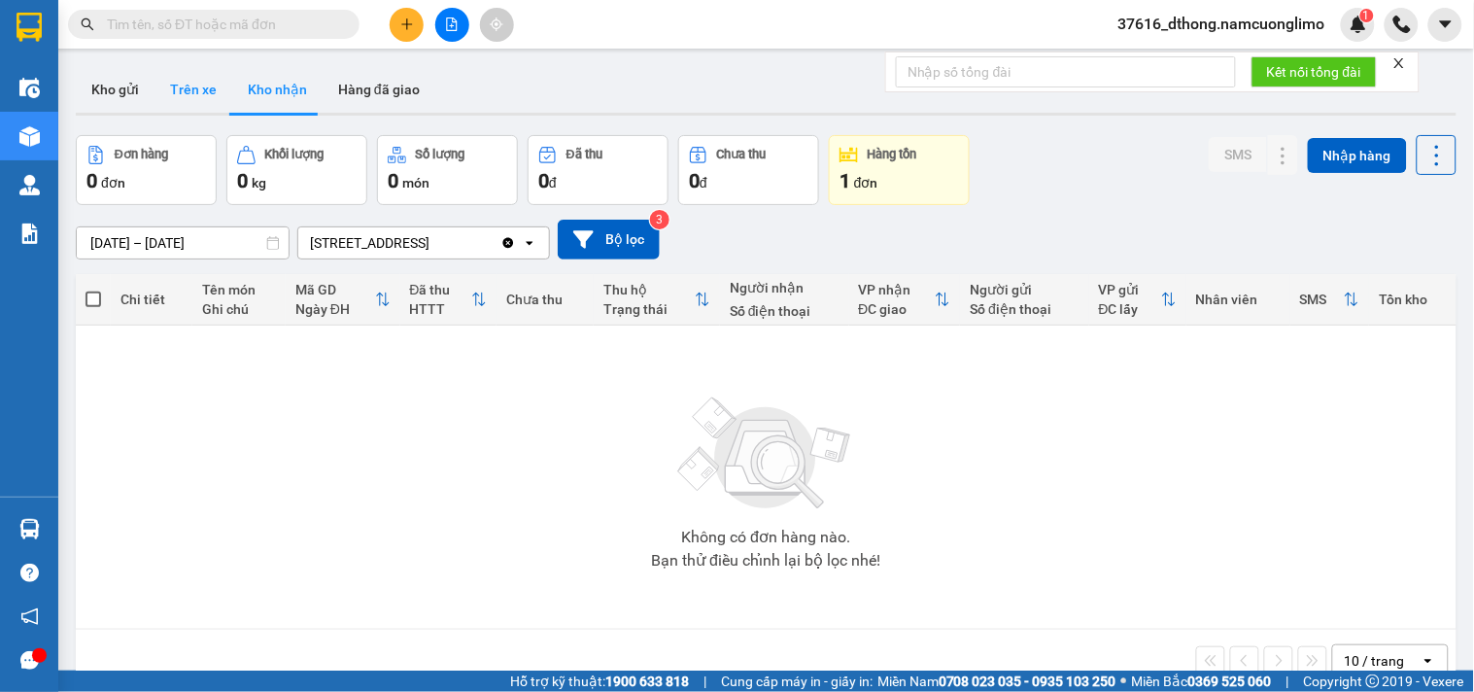
click at [188, 85] on button "Trên xe" at bounding box center [193, 89] width 78 height 47
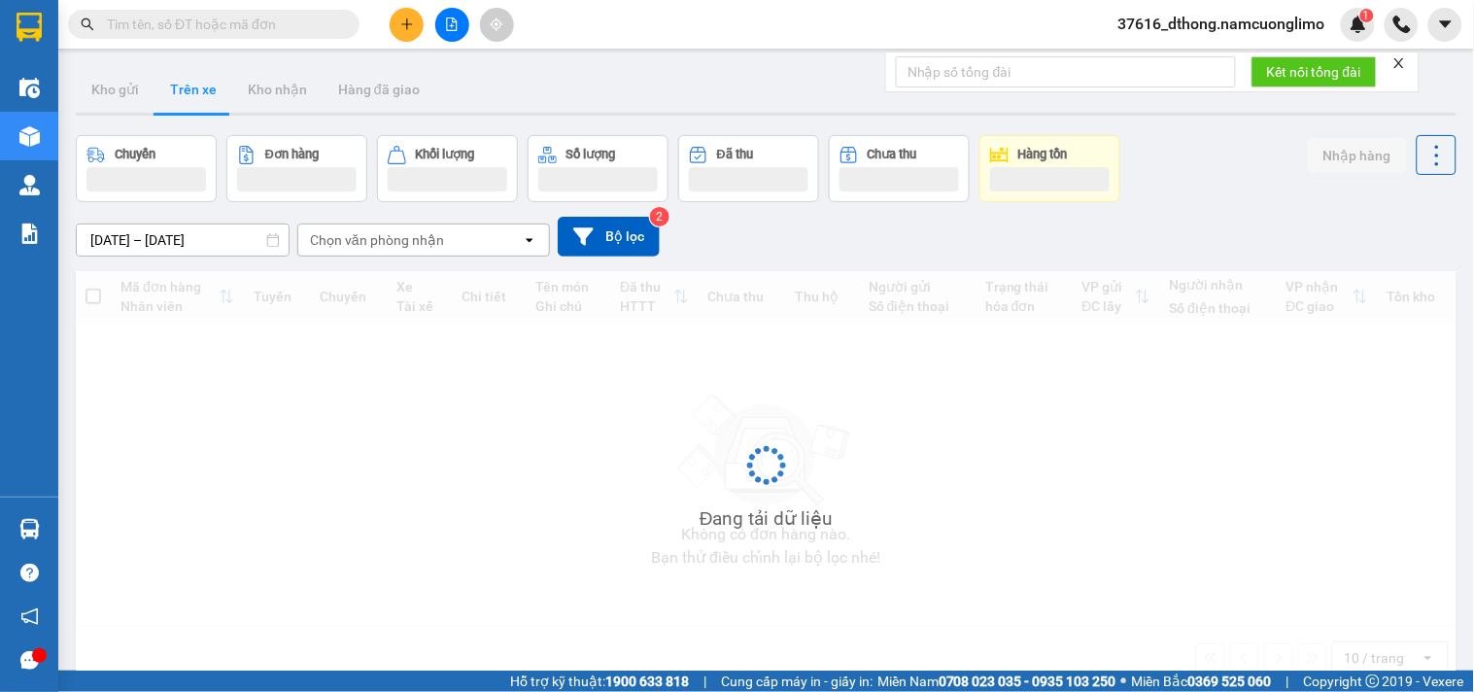
click at [188, 85] on button "Trên xe" at bounding box center [193, 89] width 78 height 47
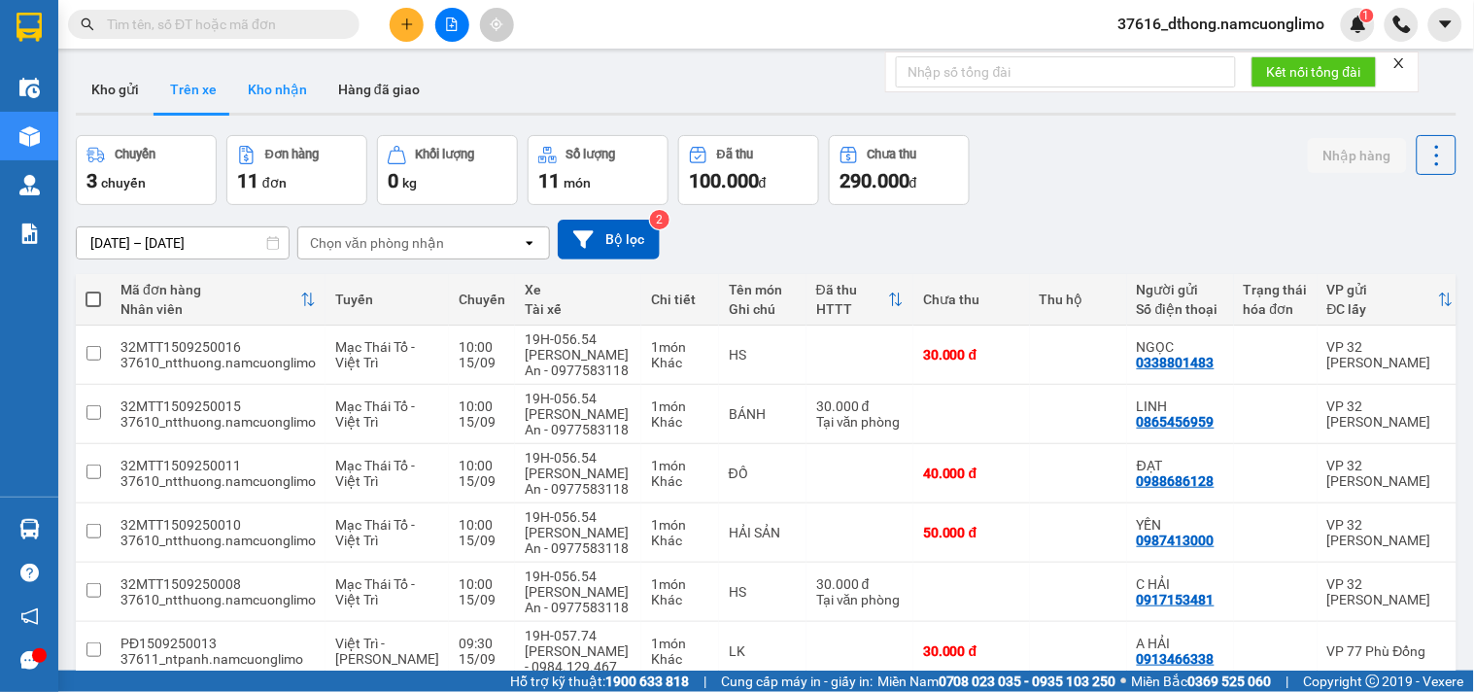
click at [275, 89] on button "Kho nhận" at bounding box center [277, 89] width 90 height 47
type input "[DATE] – [DATE]"
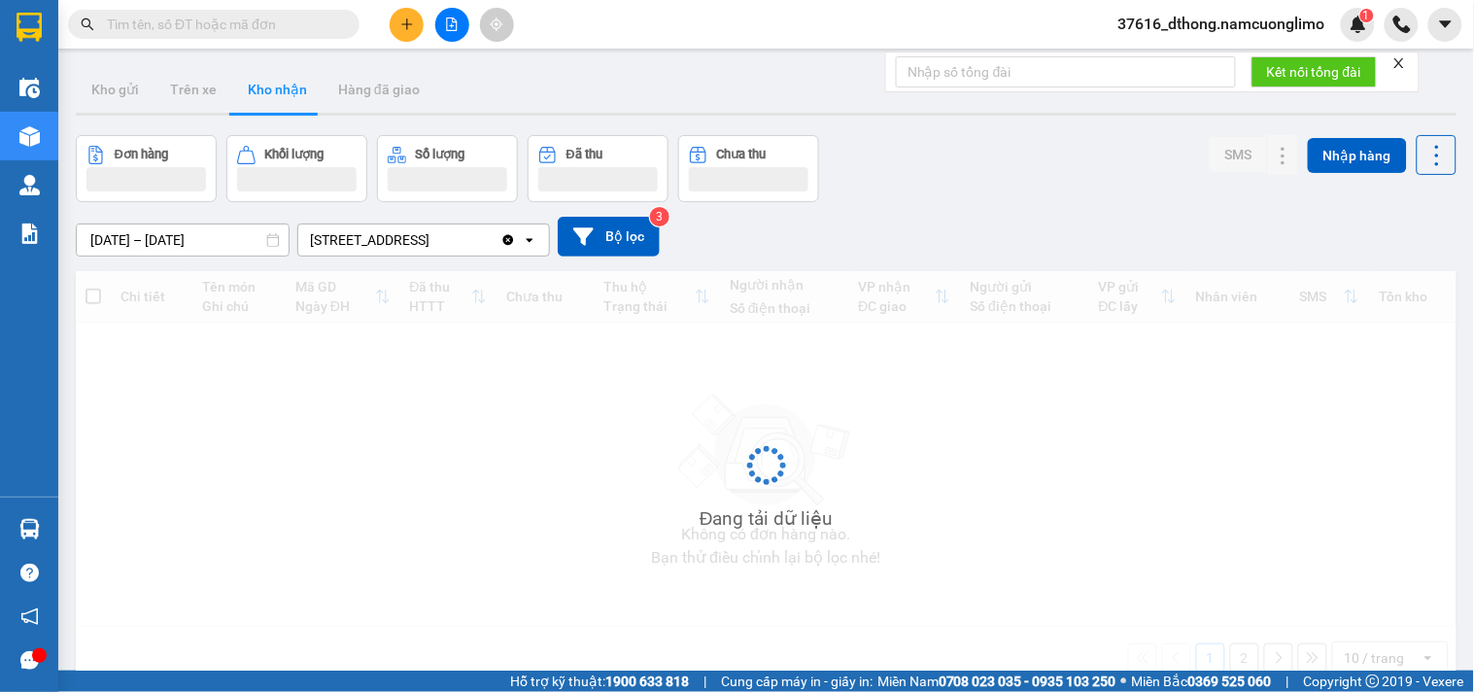
click at [275, 89] on button "Kho nhận" at bounding box center [277, 89] width 90 height 47
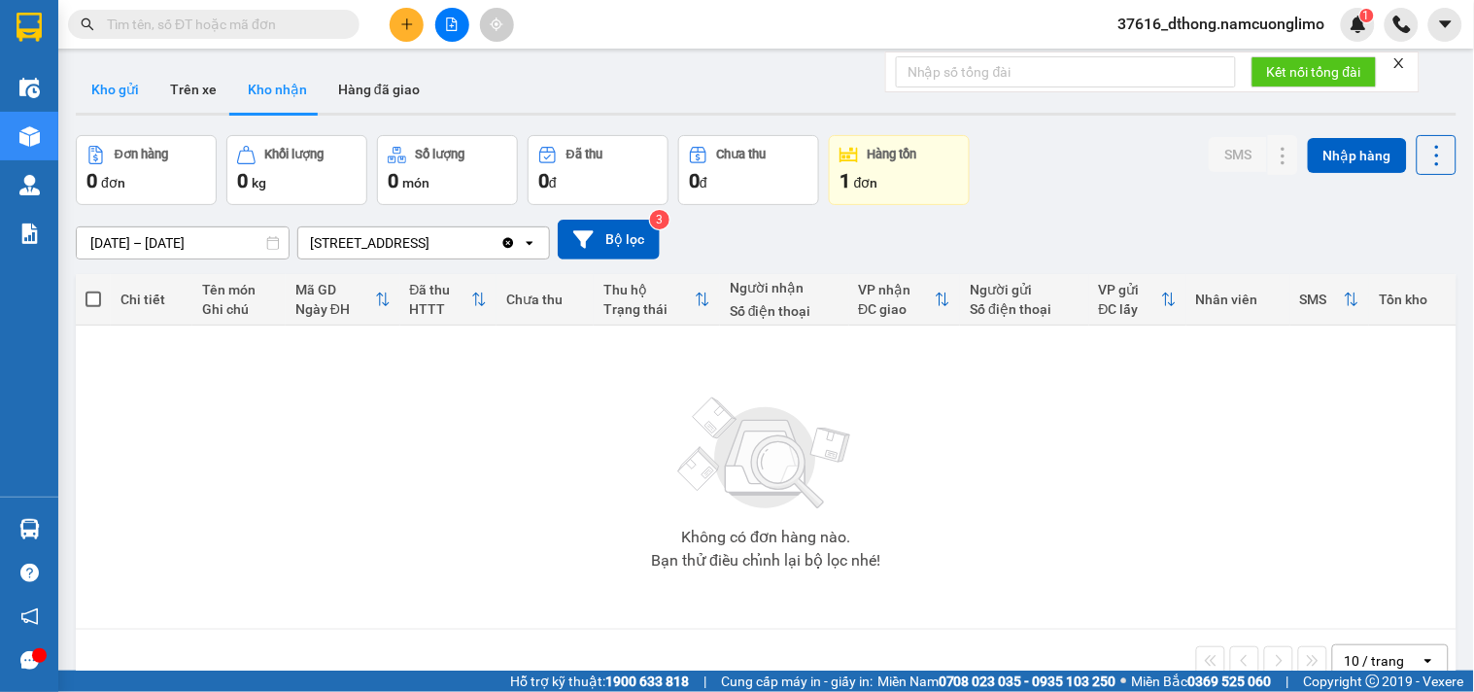
click at [117, 89] on button "Kho gửi" at bounding box center [115, 89] width 79 height 47
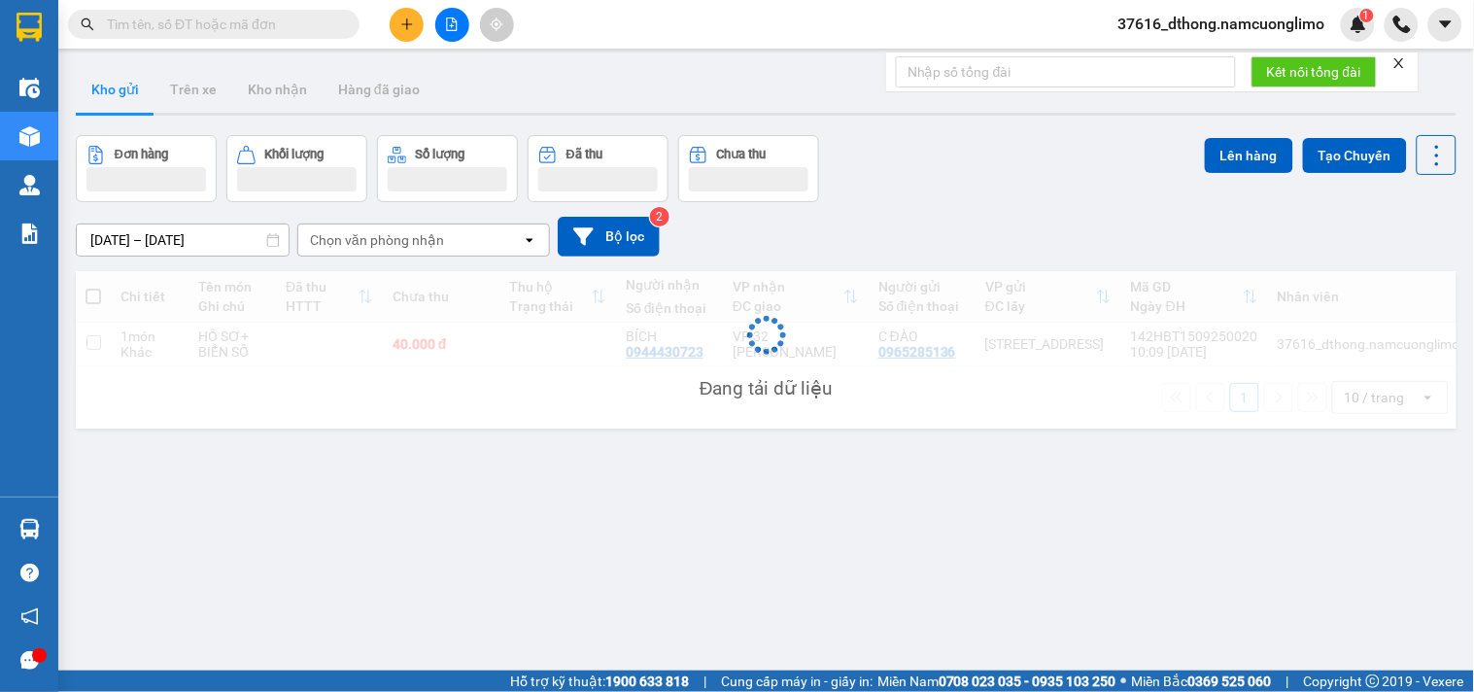
click at [117, 89] on button "Kho gửi" at bounding box center [115, 89] width 79 height 47
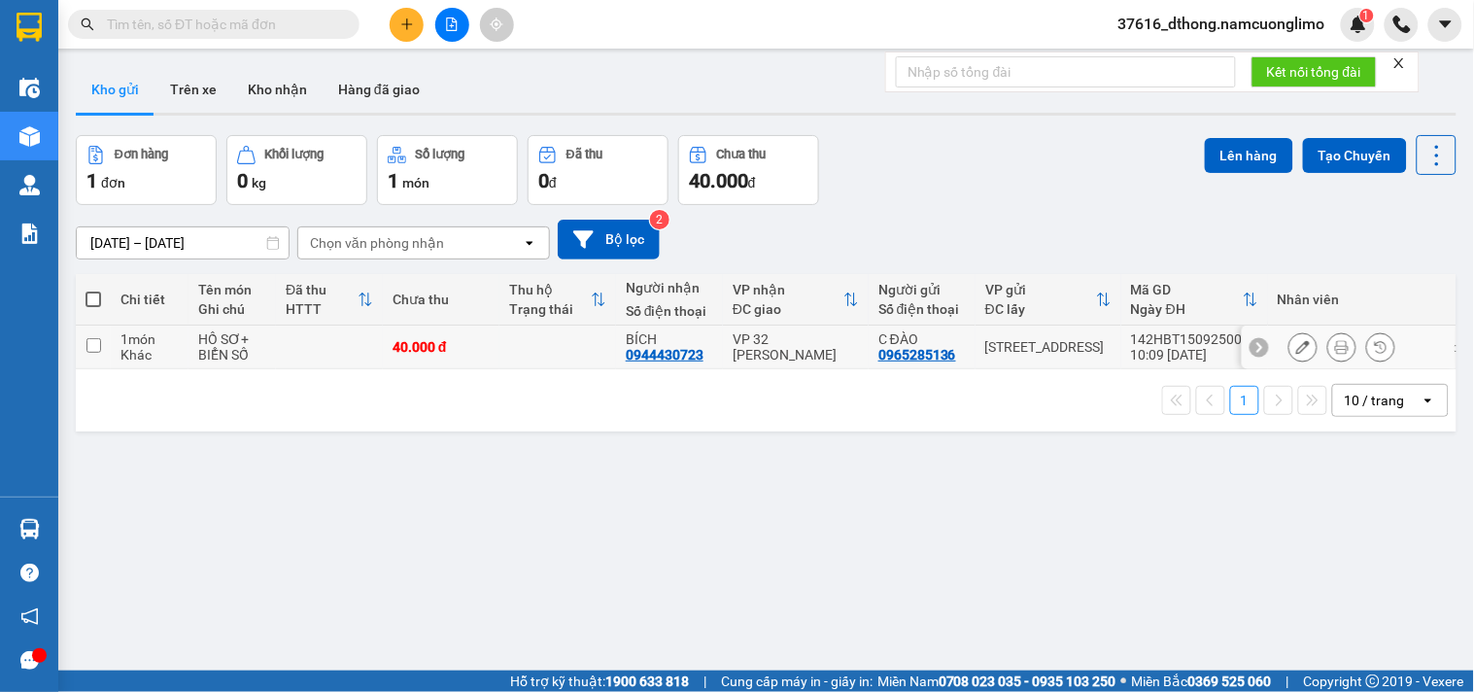
click at [86, 342] on input "checkbox" at bounding box center [93, 345] width 15 height 15
checkbox input "true"
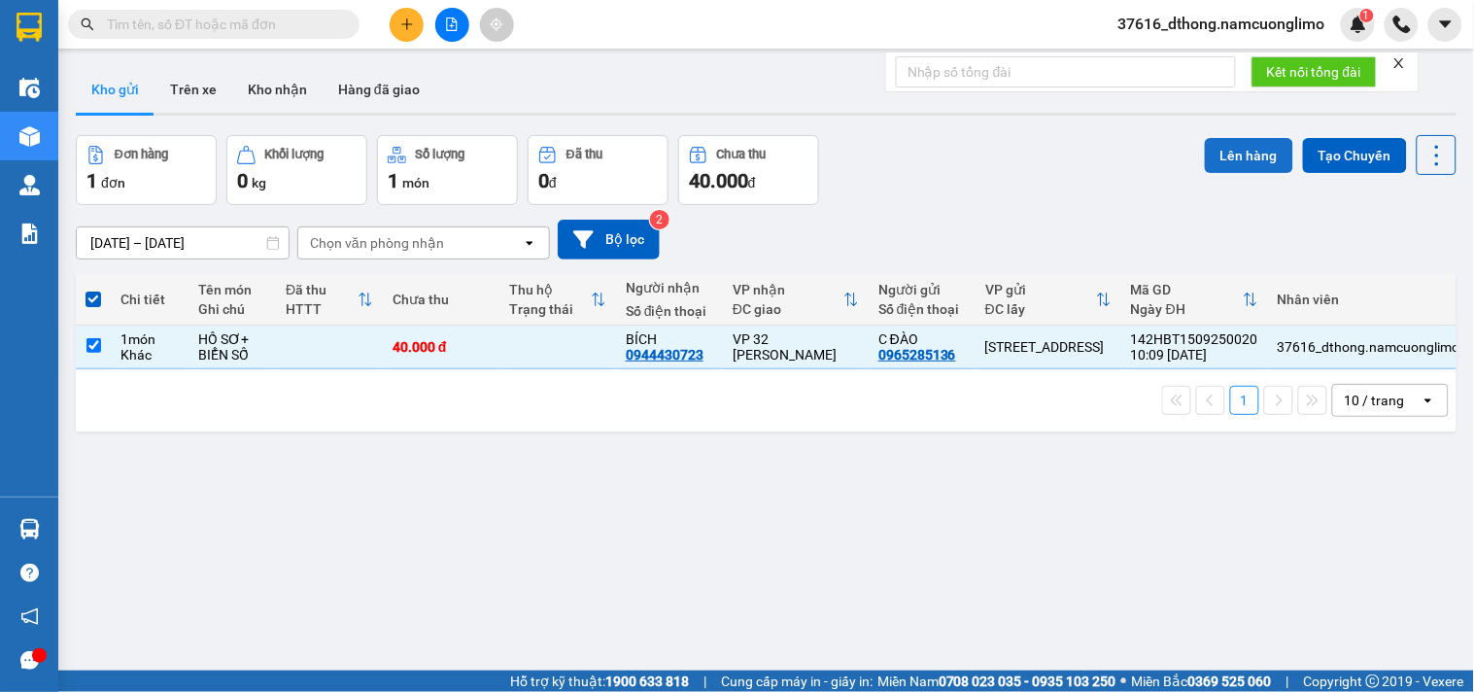
click at [1230, 159] on button "Lên hàng" at bounding box center [1249, 155] width 88 height 35
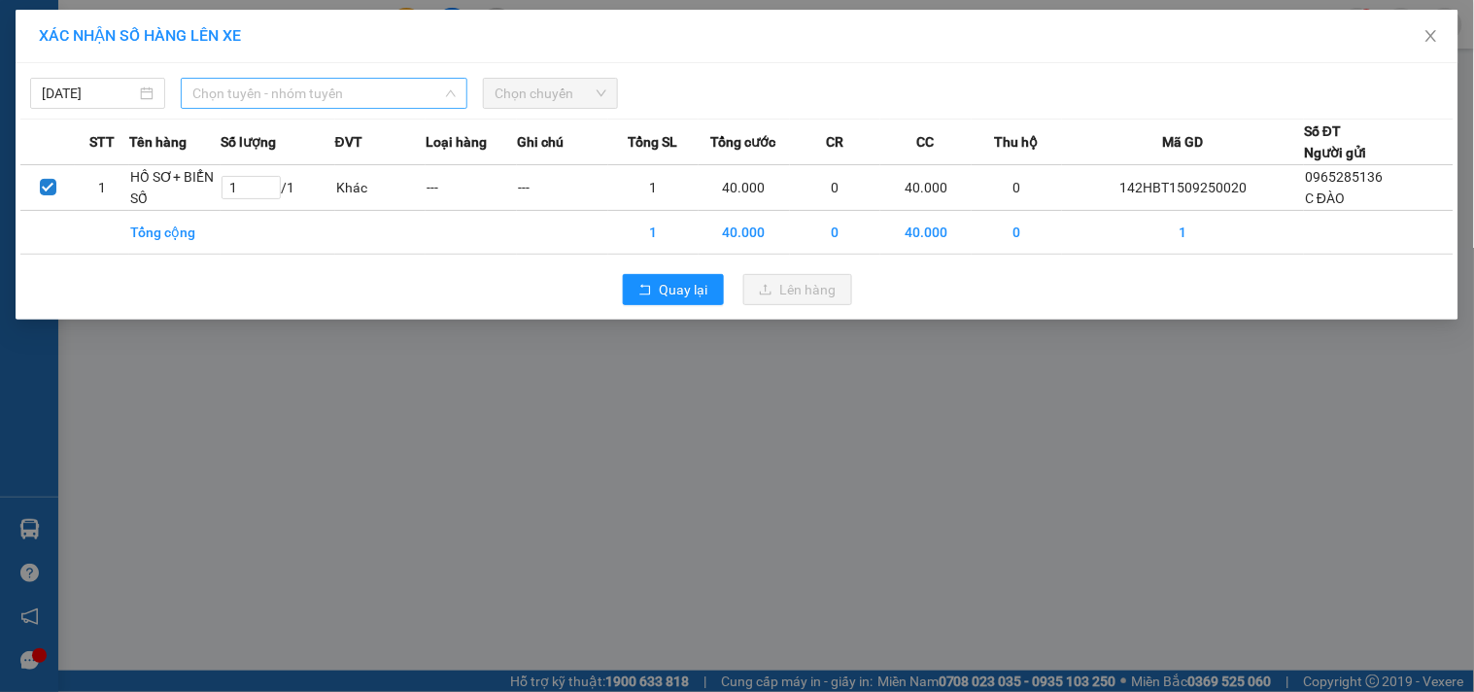
click at [292, 101] on span "Chọn tuyến - nhóm tuyến" at bounding box center [323, 93] width 263 height 29
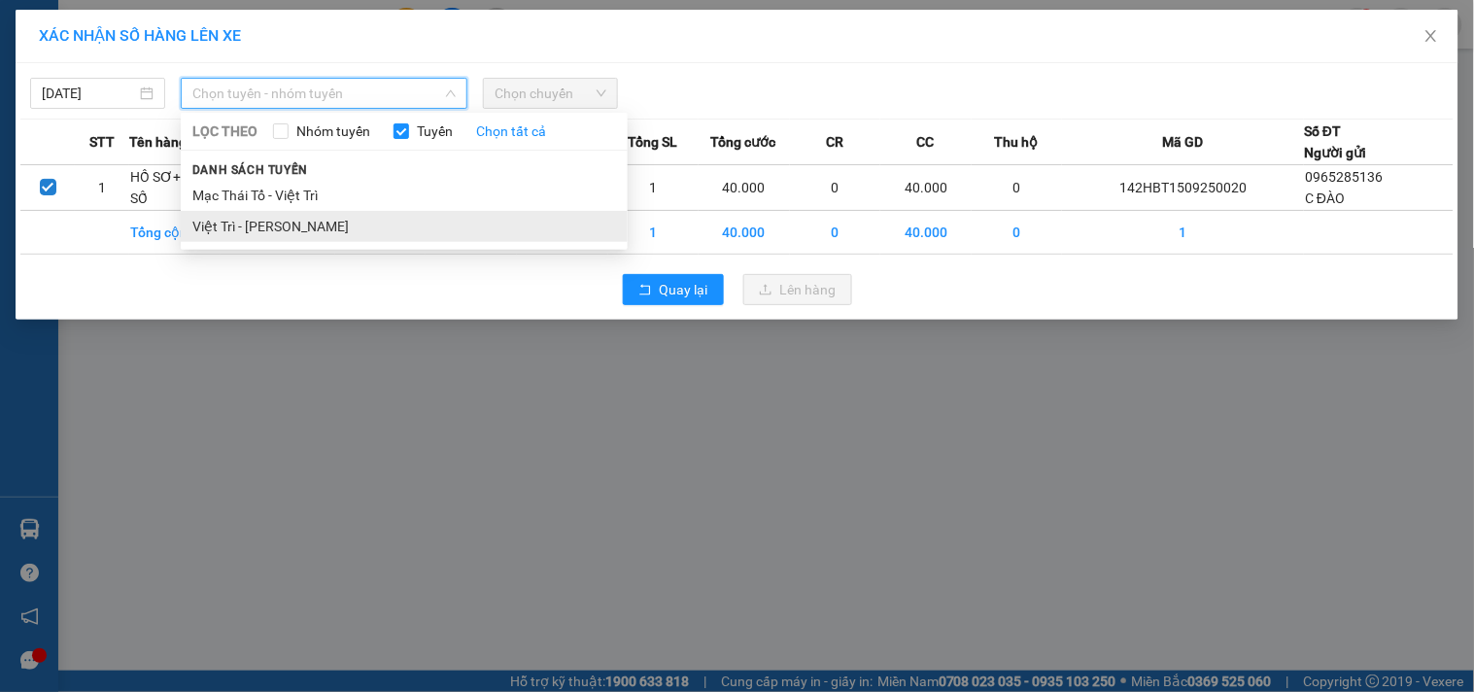
click at [289, 229] on li "Việt Trì - [PERSON_NAME]" at bounding box center [404, 226] width 447 height 31
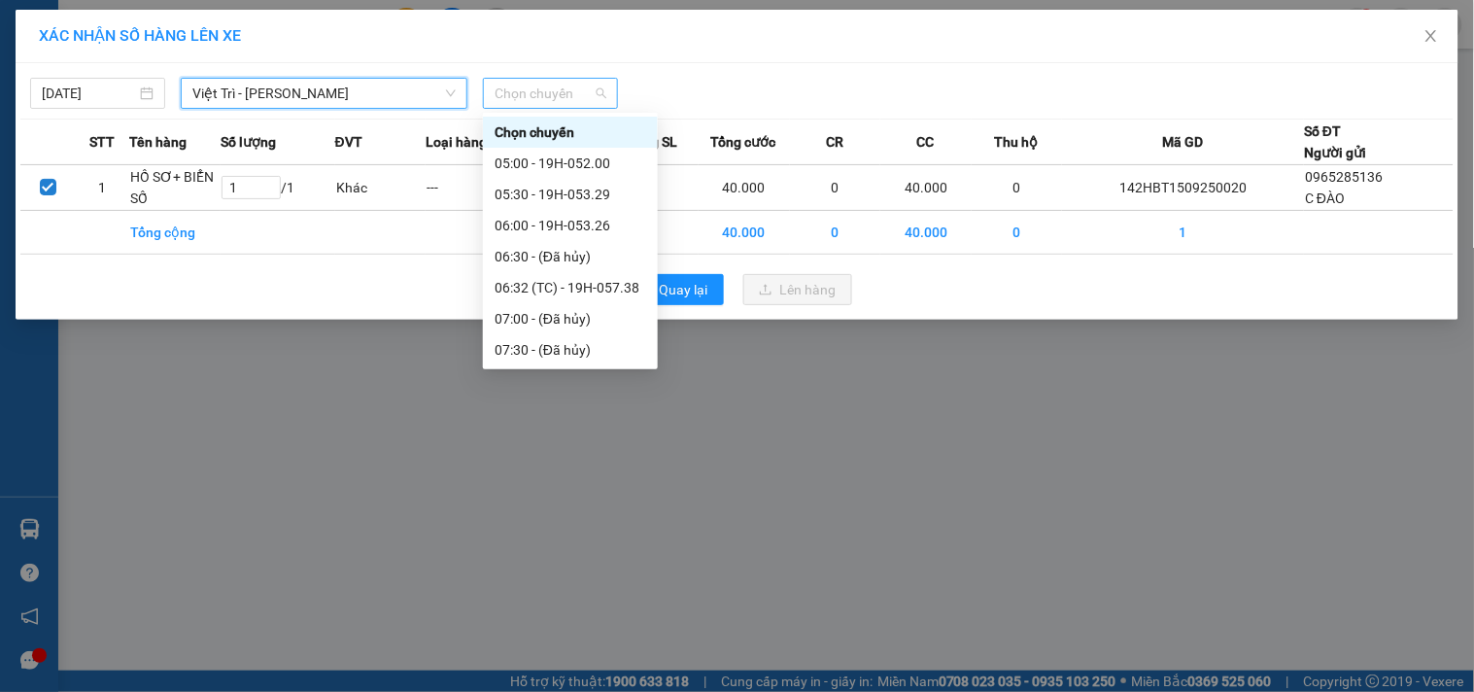
click at [591, 79] on span "Chọn chuyến" at bounding box center [550, 93] width 112 height 29
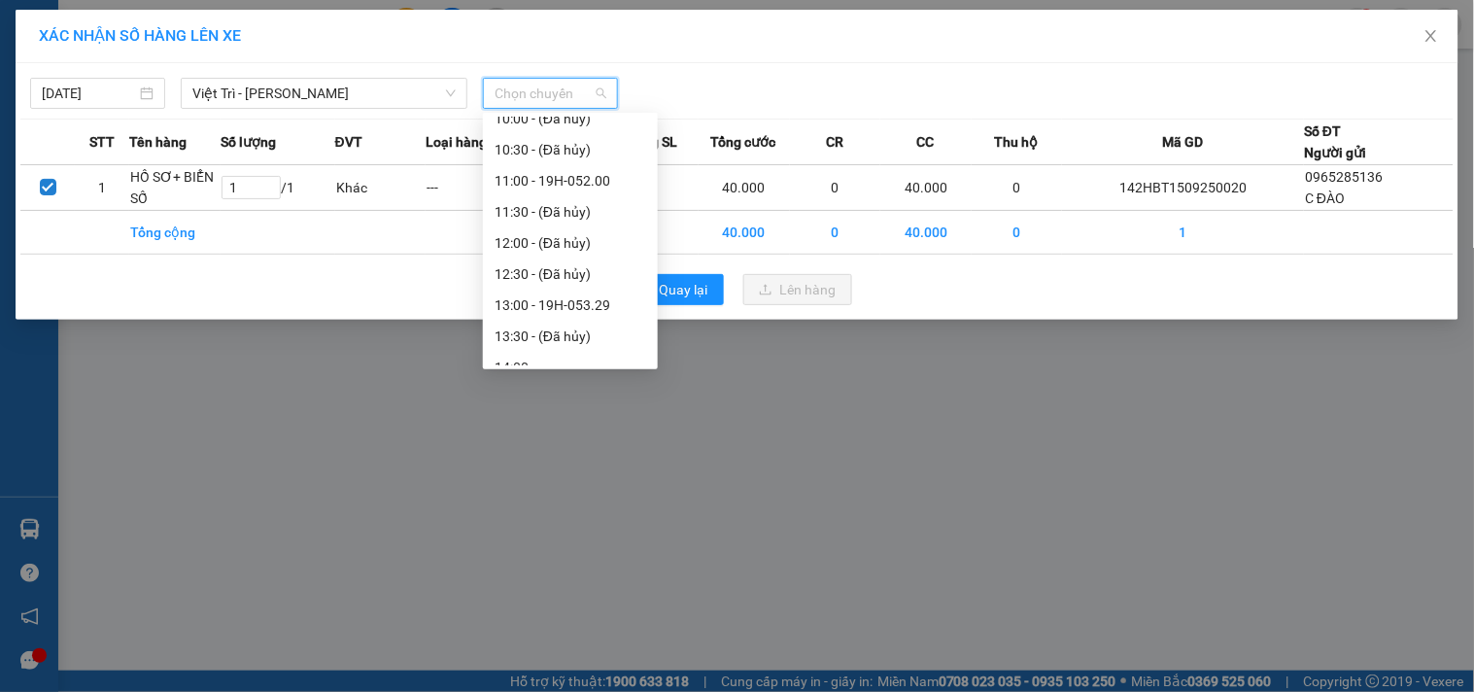
scroll to position [396, 0]
click at [607, 169] on div "11:00 - 19H-052.00" at bounding box center [570, 170] width 152 height 21
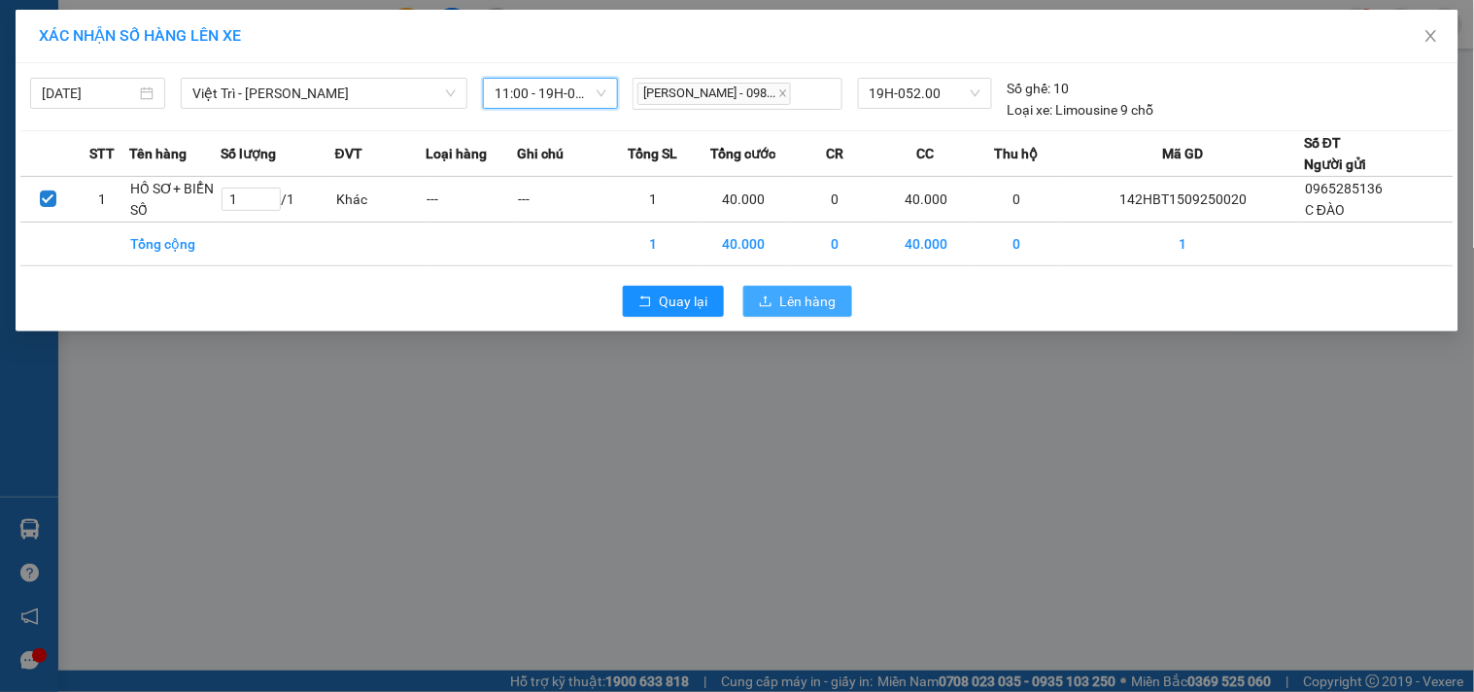
click at [814, 305] on span "Lên hàng" at bounding box center [808, 300] width 56 height 21
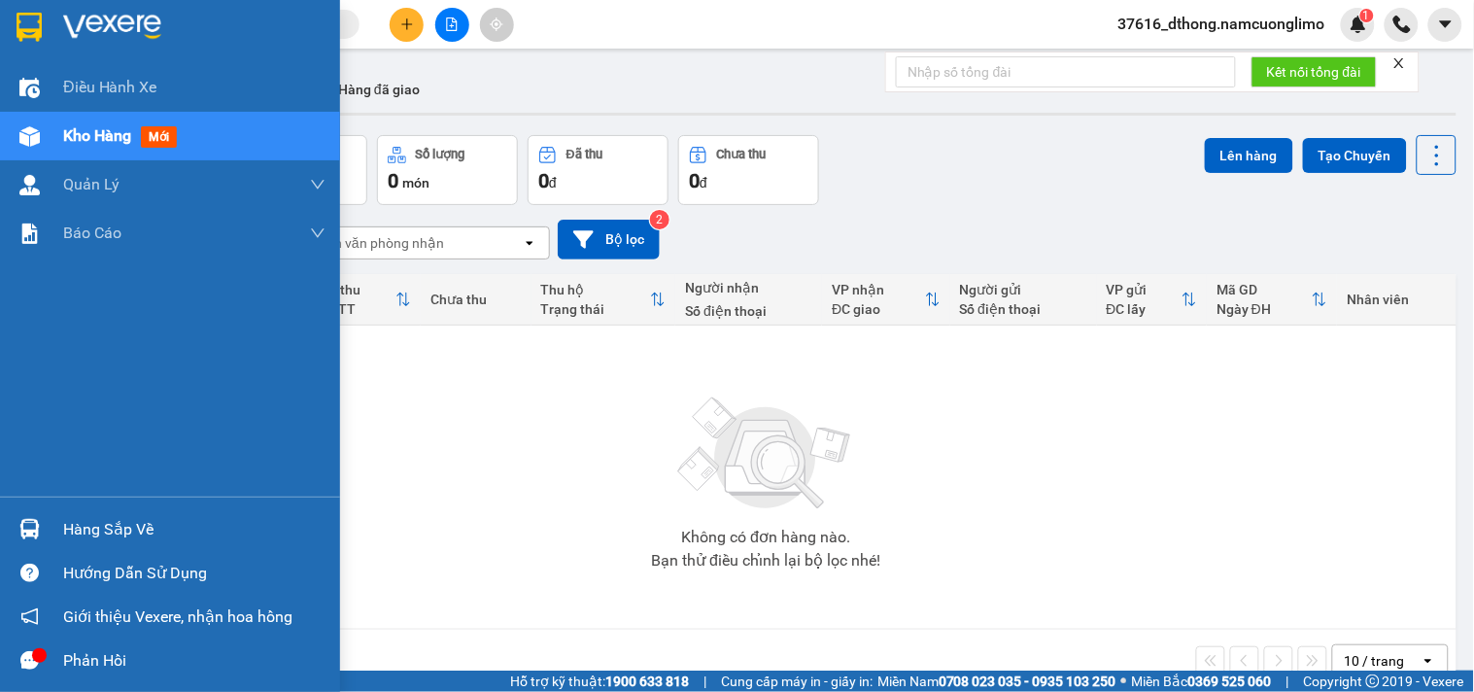
click at [90, 536] on div "Hàng sắp về" at bounding box center [194, 529] width 262 height 29
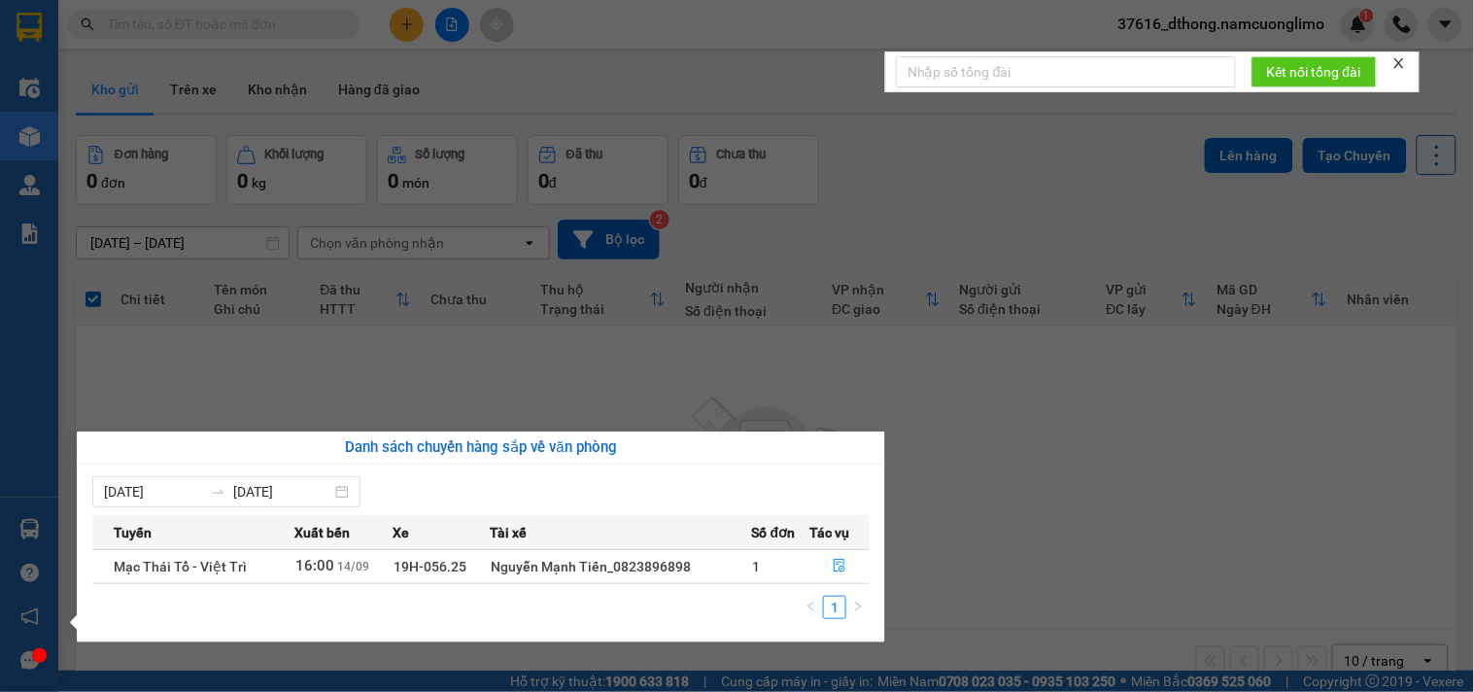
click at [1124, 401] on section "Kết quả tìm kiếm ( 48 ) Bộ lọc Mã ĐH Trạng thái Món hàng Tổng cước Chưa cước Ng…" at bounding box center [737, 346] width 1474 height 692
